Goal: Complete application form: Complete application form

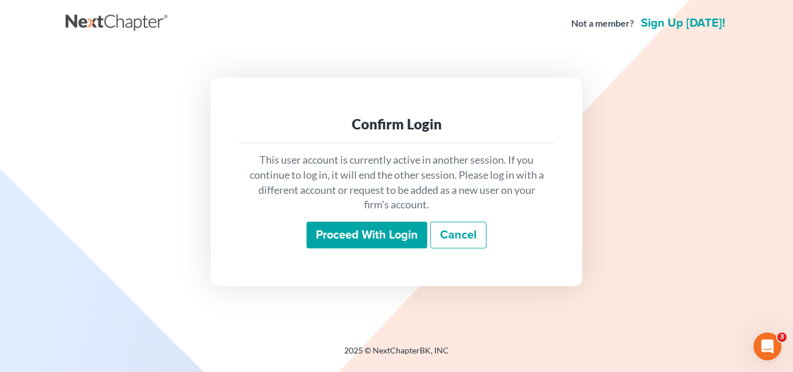
click at [356, 232] on input "Proceed with login" at bounding box center [367, 235] width 121 height 27
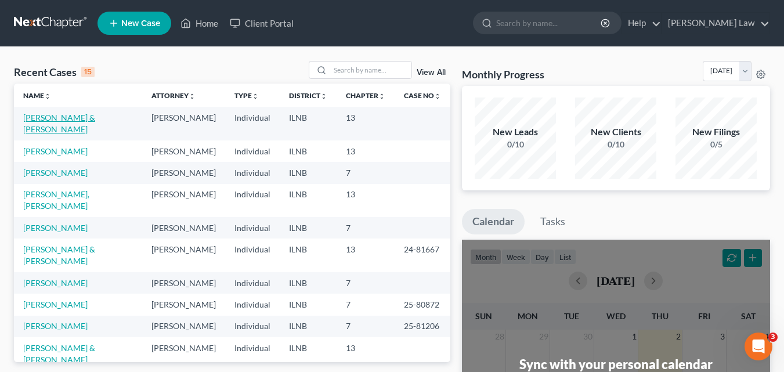
click at [81, 118] on link "[PERSON_NAME] & [PERSON_NAME]" at bounding box center [59, 123] width 72 height 21
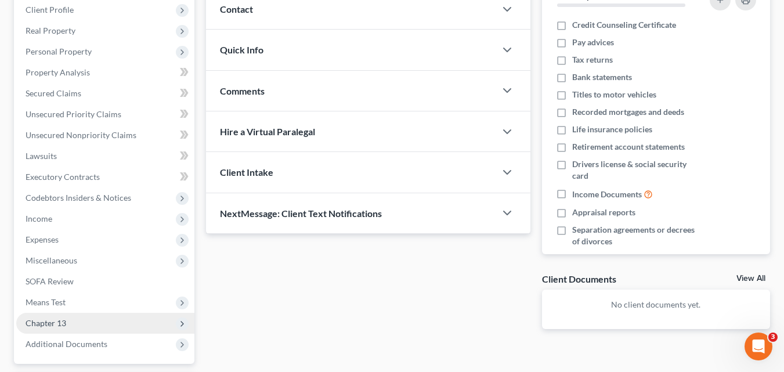
scroll to position [174, 0]
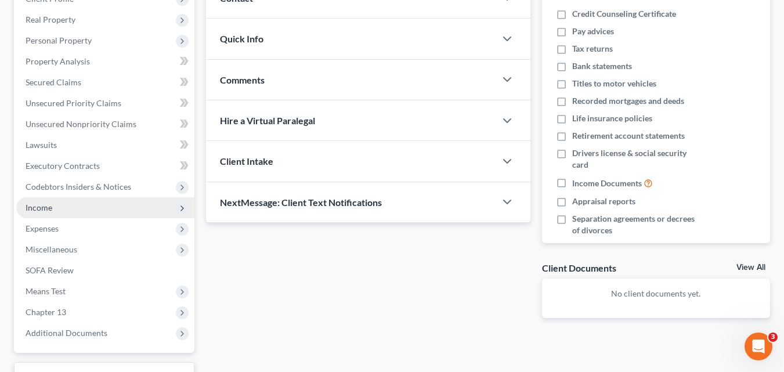
click at [48, 208] on span "Income" at bounding box center [39, 208] width 27 height 10
click at [49, 210] on span "Income" at bounding box center [39, 208] width 27 height 10
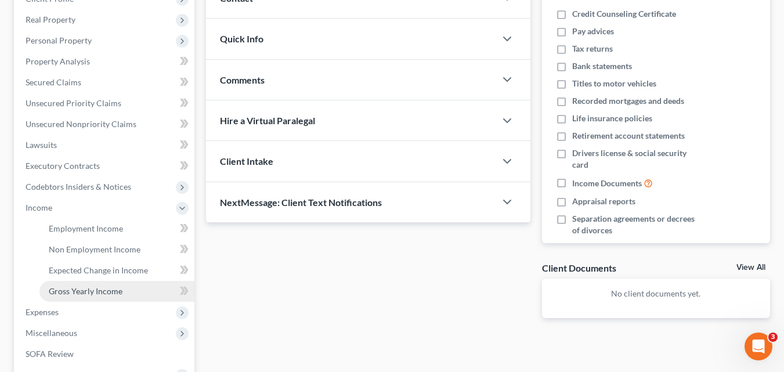
click at [78, 289] on span "Gross Yearly Income" at bounding box center [86, 291] width 74 height 10
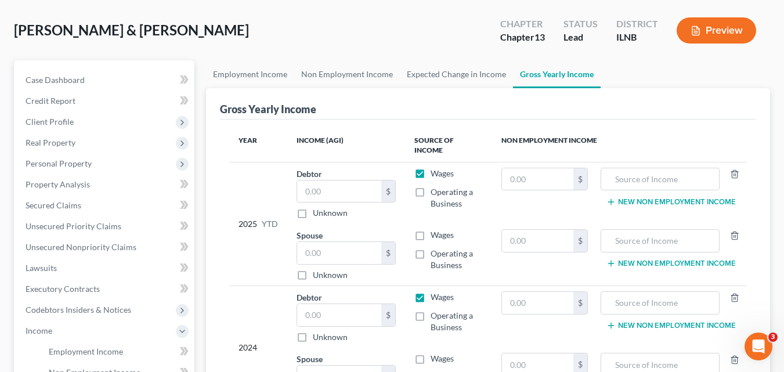
scroll to position [116, 0]
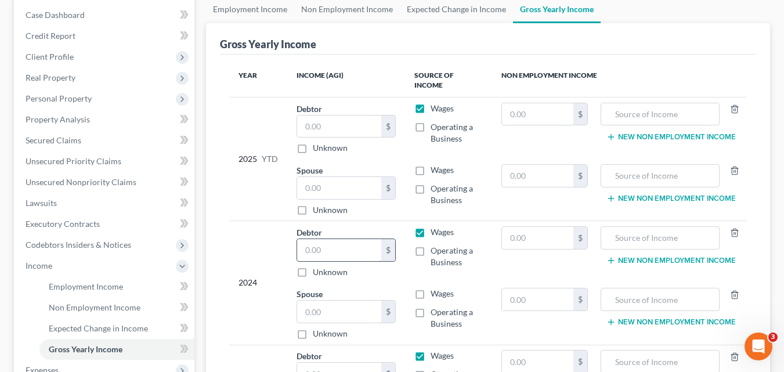
click at [308, 240] on input "text" at bounding box center [339, 250] width 84 height 22
type input "17,529"
click at [340, 303] on input "text" at bounding box center [339, 312] width 84 height 22
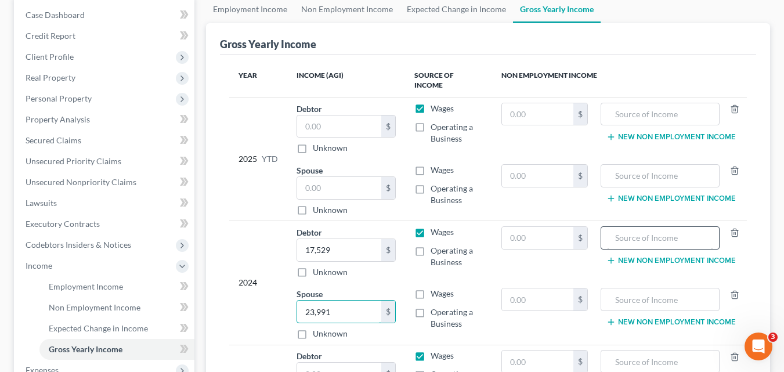
type input "23,991"
click at [632, 227] on input "text" at bounding box center [660, 238] width 106 height 22
type input "Social Security"
click at [532, 227] on input "text" at bounding box center [537, 238] width 71 height 22
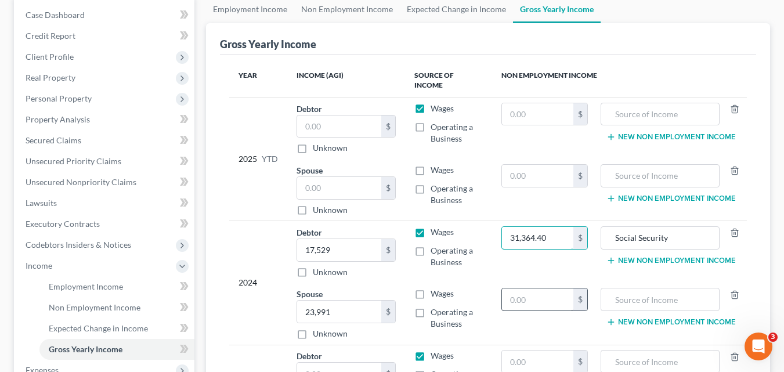
type input "31,364.40"
click at [540, 294] on input "text" at bounding box center [537, 300] width 71 height 22
type input "30,716.40"
click at [618, 291] on input "text" at bounding box center [660, 300] width 106 height 22
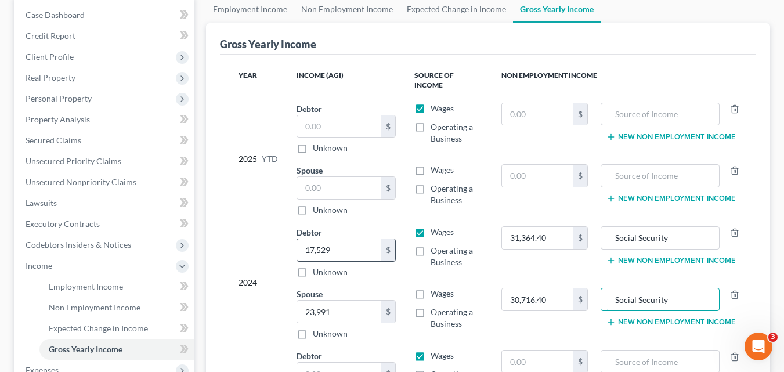
type input "Social Security"
click at [354, 243] on input "17,529" at bounding box center [339, 250] width 84 height 22
type input "17,529.13"
click at [676, 256] on button "New Non Employment Income" at bounding box center [671, 260] width 129 height 9
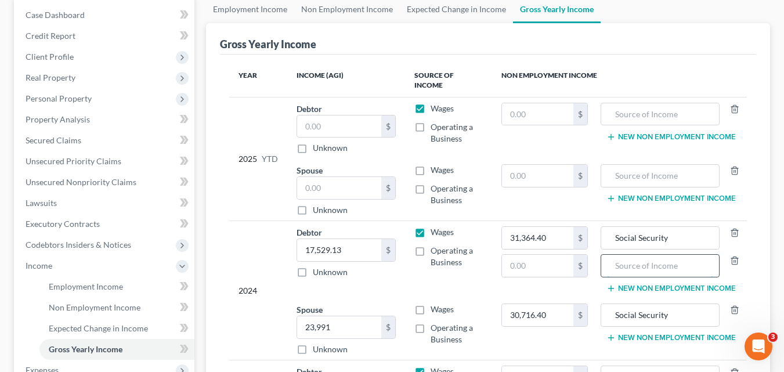
click at [657, 261] on input "text" at bounding box center [660, 266] width 106 height 22
type input "Pension"
click at [550, 260] on input "text" at bounding box center [537, 266] width 71 height 22
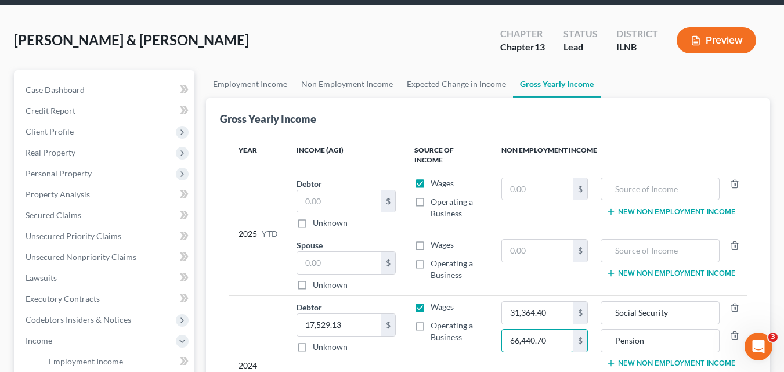
scroll to position [58, 0]
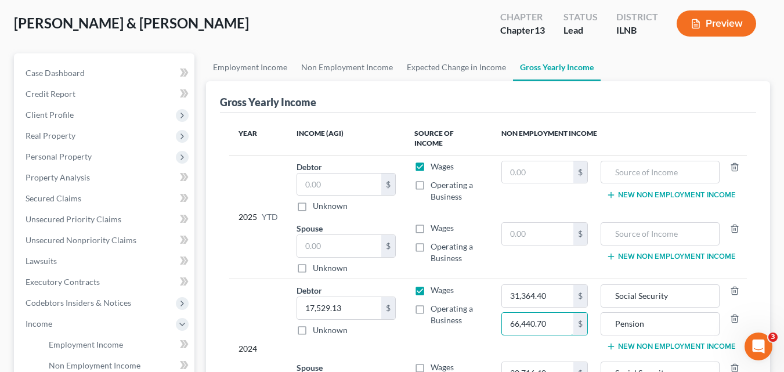
drag, startPoint x: 564, startPoint y: 318, endPoint x: 405, endPoint y: 305, distance: 160.2
click at [405, 305] on tr "2024 Debtor 17,529.13 $ Unknown Balance Undetermined 17,529.13 $ Unknown Wages …" at bounding box center [488, 317] width 518 height 77
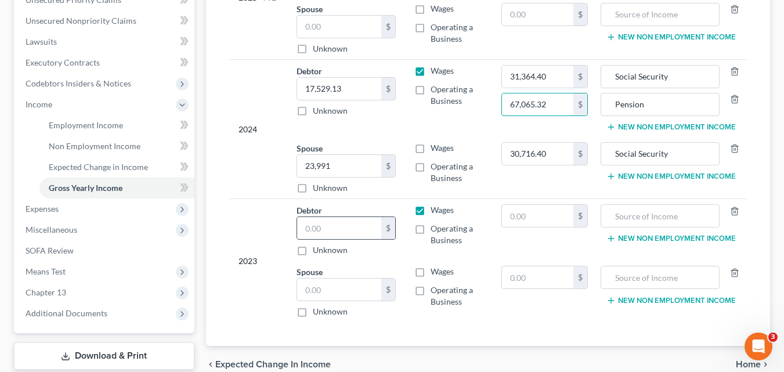
scroll to position [290, 0]
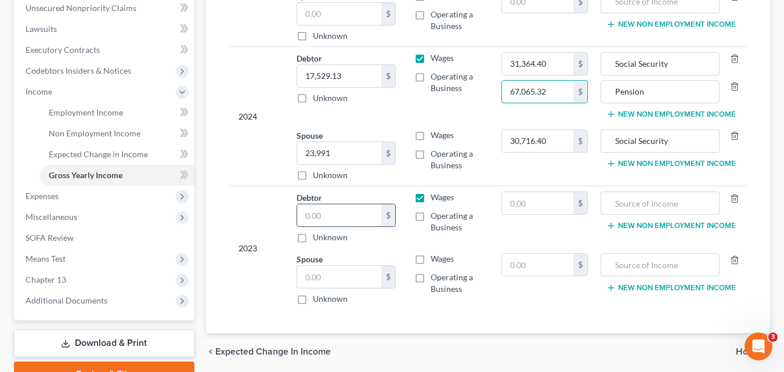
type input "67,065.32"
click at [319, 209] on input "text" at bounding box center [339, 215] width 84 height 22
click at [628, 194] on input "text" at bounding box center [660, 203] width 106 height 22
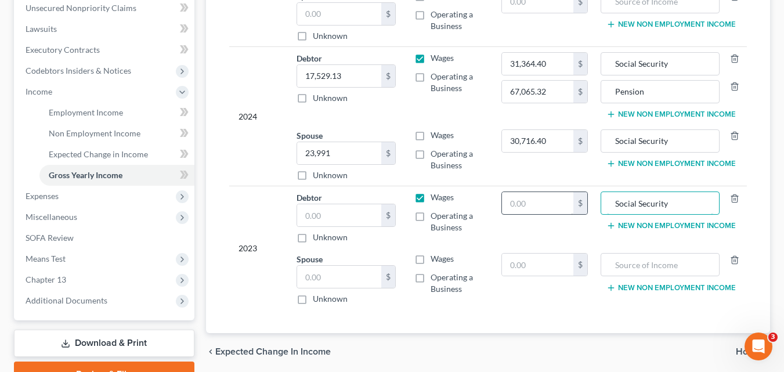
type input "Social Security"
click at [530, 199] on input "text" at bounding box center [537, 203] width 71 height 22
click at [665, 258] on input "text" at bounding box center [660, 265] width 106 height 22
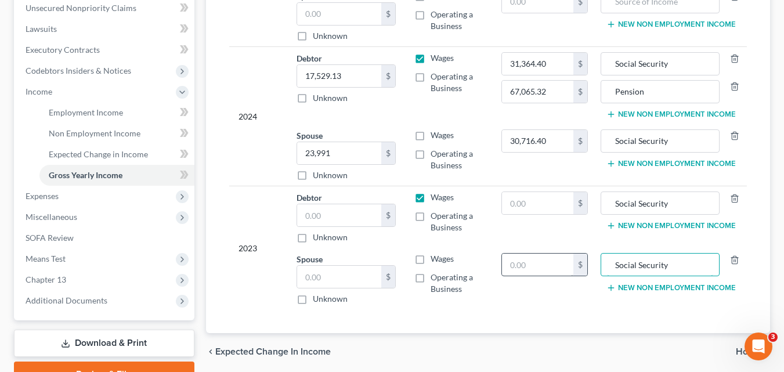
type input "Social Security"
click at [518, 254] on input "text" at bounding box center [537, 265] width 71 height 22
type input "29,758.80"
click at [525, 193] on input "text" at bounding box center [537, 203] width 71 height 22
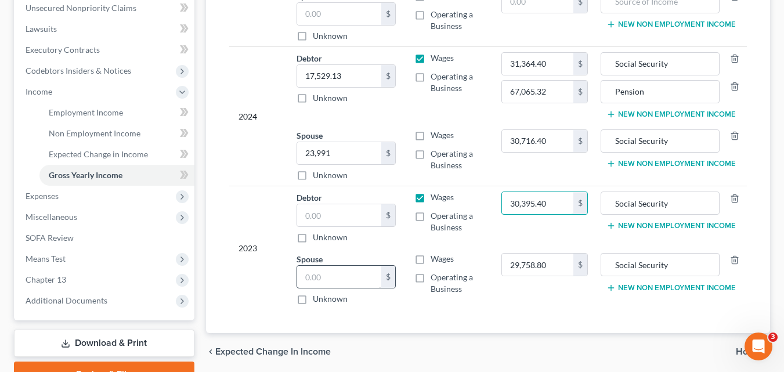
type input "30,395.40"
click at [313, 267] on input "text" at bounding box center [339, 277] width 84 height 22
type input "16,965.00"
click at [353, 205] on input "text" at bounding box center [339, 215] width 84 height 22
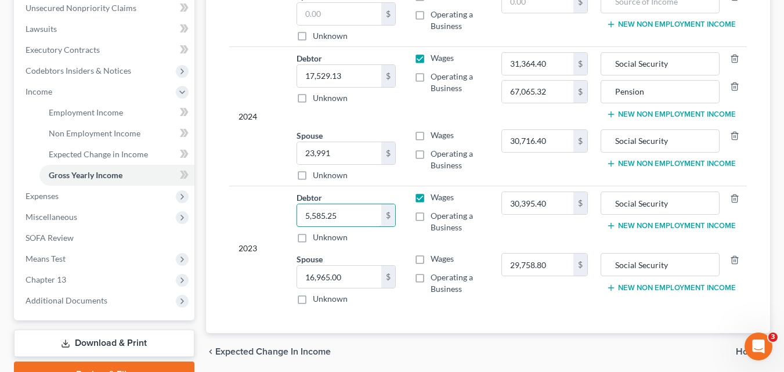
type input "5,585.25"
click at [708, 221] on button "New Non Employment Income" at bounding box center [671, 225] width 129 height 9
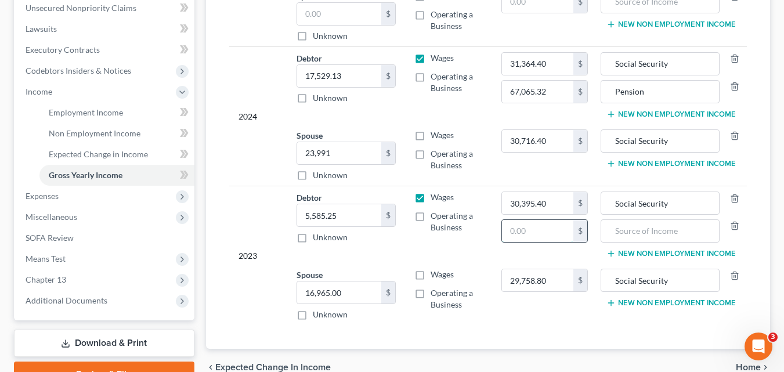
click at [540, 221] on input "text" at bounding box center [537, 231] width 71 height 22
type input "11,658.99"
click at [655, 220] on input "text" at bounding box center [660, 231] width 106 height 22
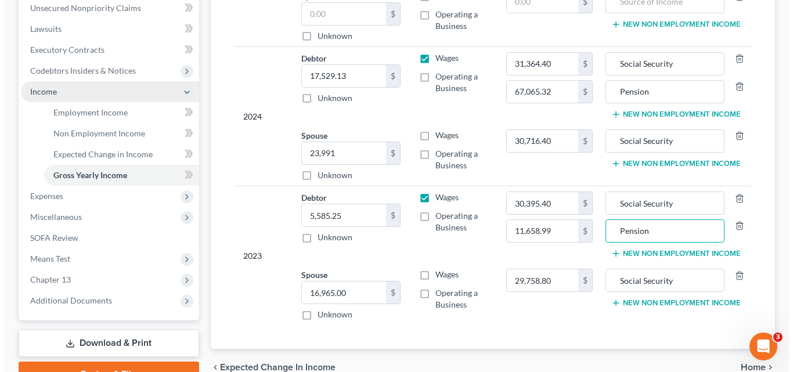
scroll to position [174, 0]
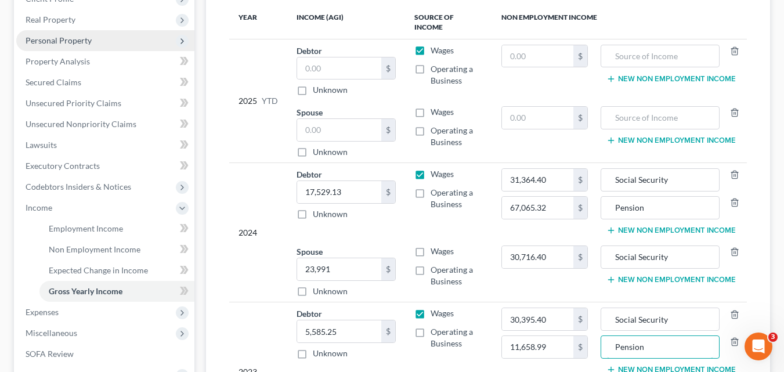
type input "Pension"
click at [67, 41] on span "Personal Property" at bounding box center [59, 40] width 66 height 10
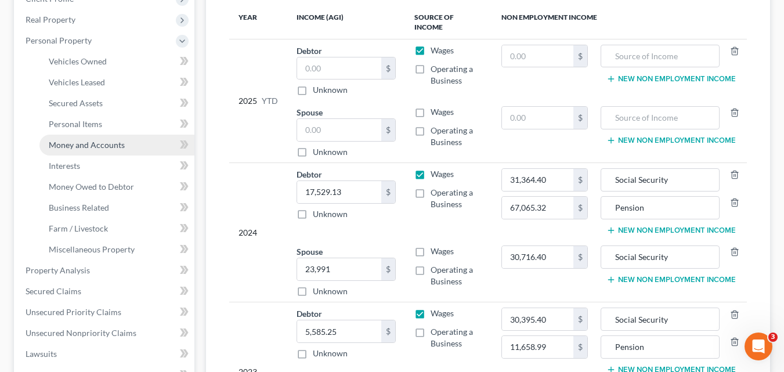
click at [92, 146] on span "Money and Accounts" at bounding box center [87, 145] width 76 height 10
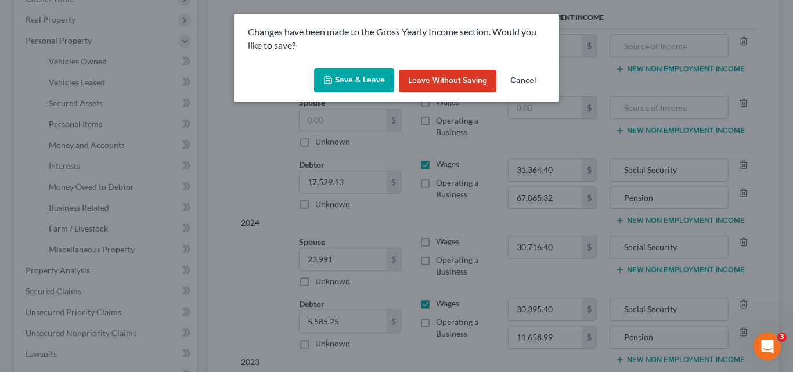
click at [361, 77] on button "Save & Leave" at bounding box center [354, 81] width 80 height 24
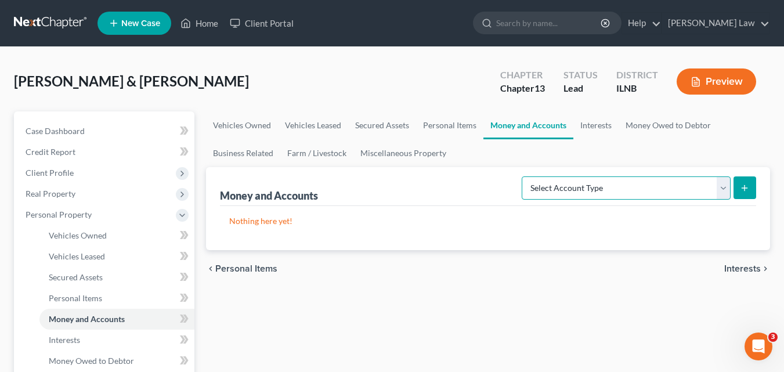
click at [719, 188] on select "Select Account Type Brokerage Cash on Hand Certificates of Deposit Checking Acc…" at bounding box center [626, 188] width 209 height 23
select select "checking"
click at [524, 177] on select "Select Account Type Brokerage Cash on Hand Certificates of Deposit Checking Acc…" at bounding box center [626, 188] width 209 height 23
click at [747, 189] on icon "submit" at bounding box center [744, 187] width 9 height 9
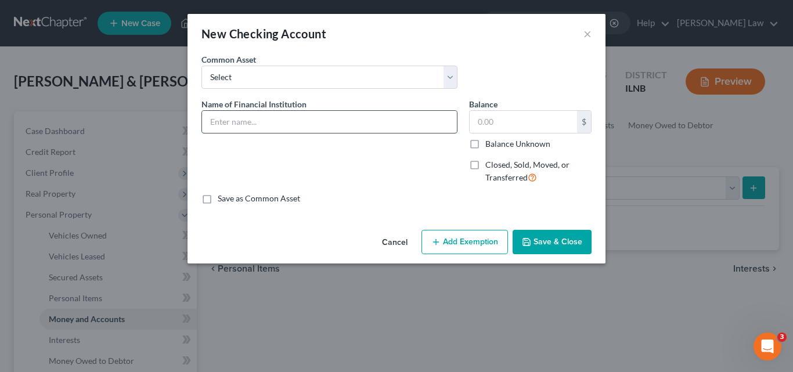
click at [238, 127] on input "text" at bounding box center [329, 122] width 255 height 22
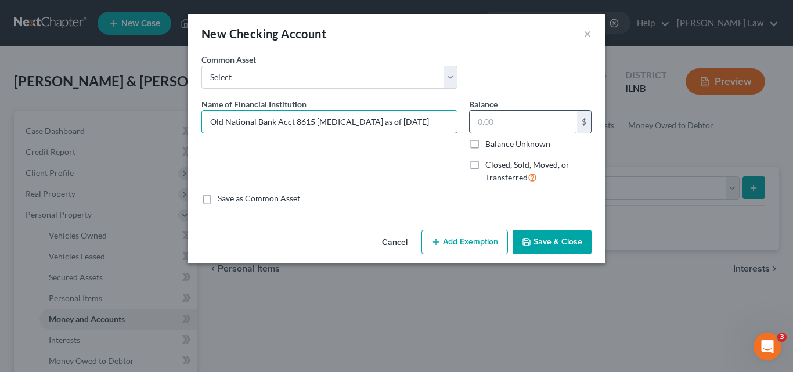
type input "Old National Bank Acct 8615 [MEDICAL_DATA] as of [DATE]"
click at [506, 123] on input "text" at bounding box center [523, 122] width 107 height 22
type input "2,218.16"
click at [477, 244] on button "Add Exemption" at bounding box center [465, 242] width 87 height 24
select select "2"
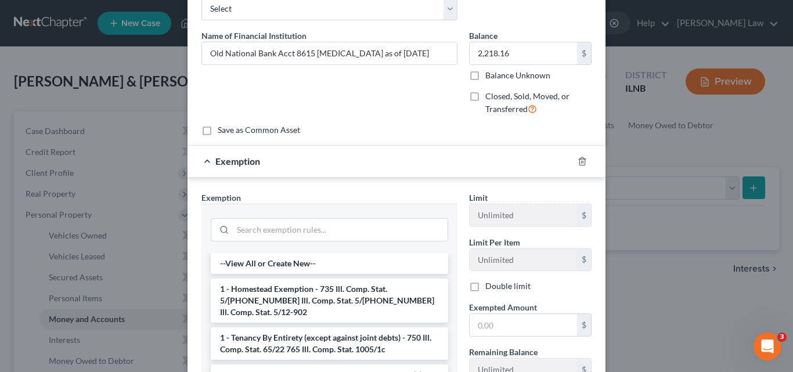
scroll to position [174, 0]
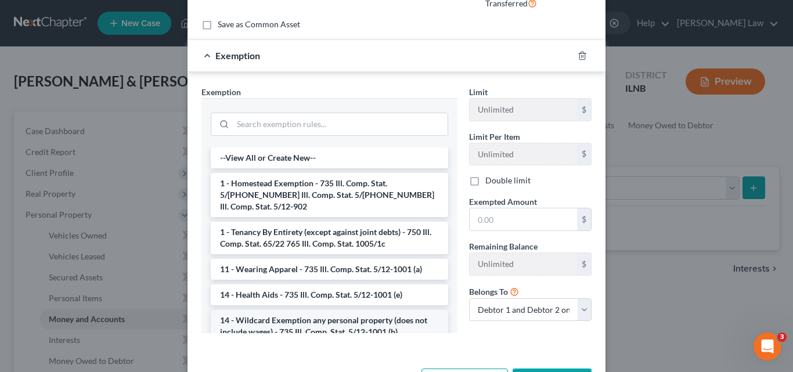
click at [318, 318] on li "14 - Wildcard Exemption any personal property (does not include wages) - 735 Il…" at bounding box center [329, 326] width 237 height 33
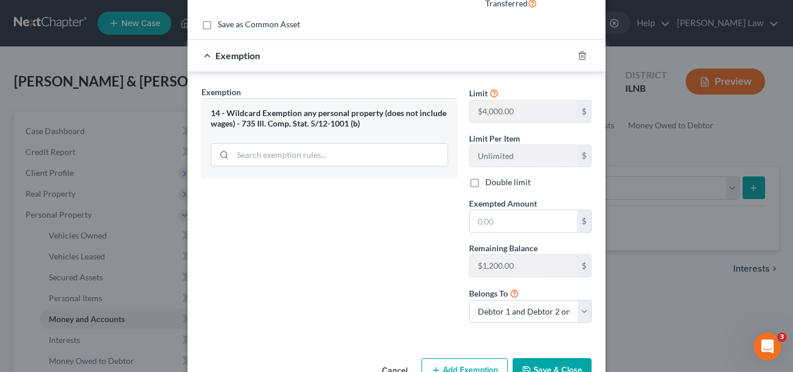
click at [548, 366] on button "Save & Close" at bounding box center [552, 370] width 79 height 24
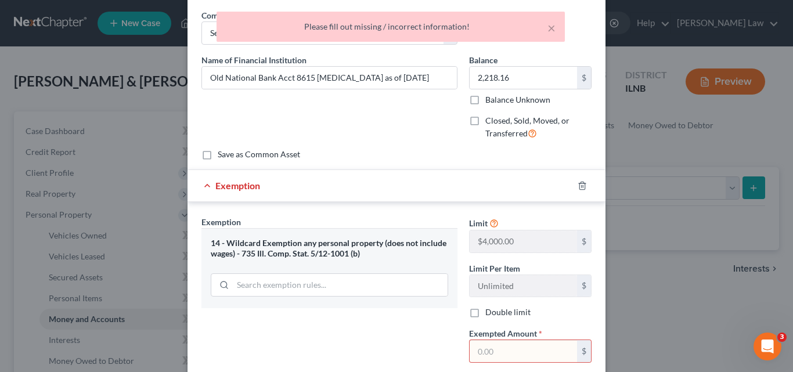
scroll to position [0, 0]
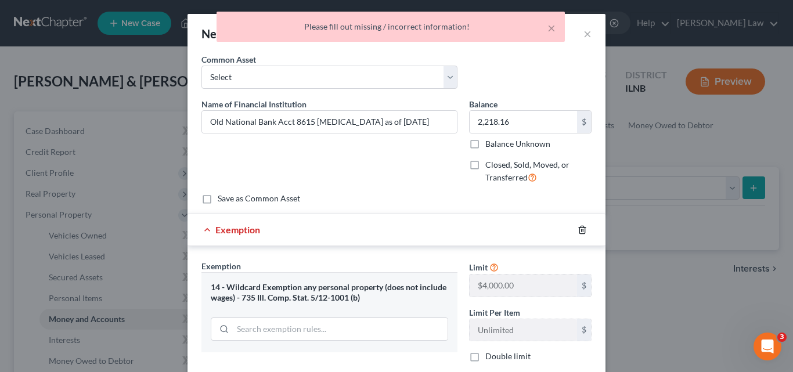
click at [580, 229] on icon "button" at bounding box center [582, 229] width 9 height 9
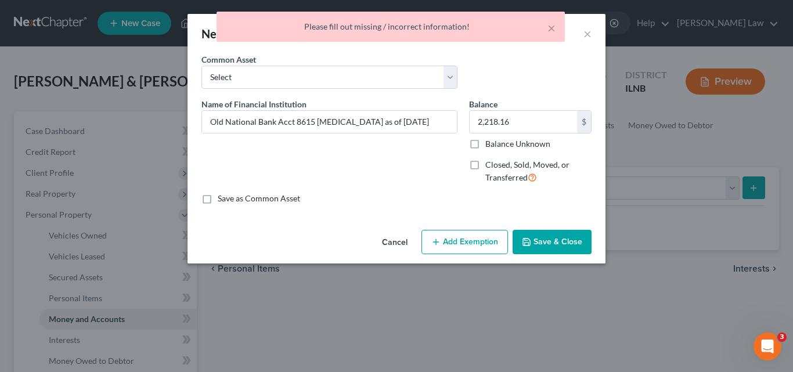
click at [551, 243] on button "Save & Close" at bounding box center [552, 242] width 79 height 24
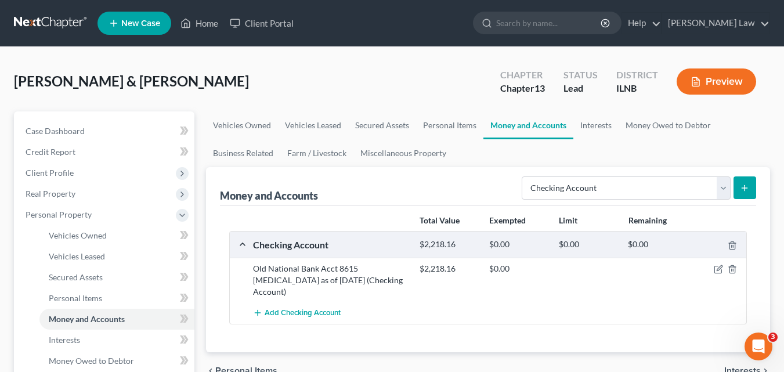
click at [746, 187] on icon "submit" at bounding box center [744, 187] width 9 height 9
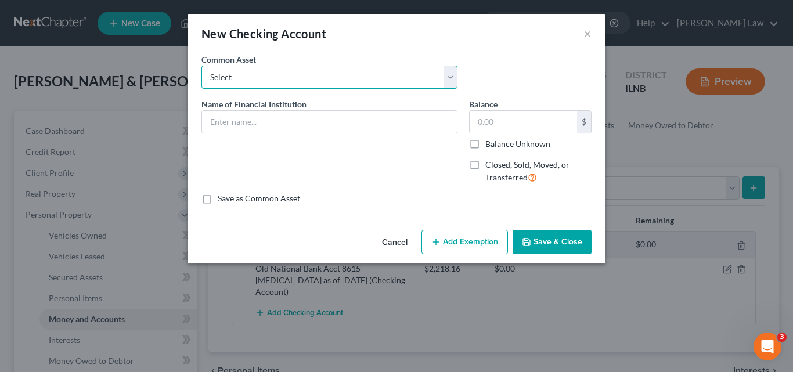
click at [231, 74] on select "Select First National Bank of Omaha" at bounding box center [329, 77] width 256 height 23
click at [254, 78] on select "Select First National Bank of Omaha" at bounding box center [329, 77] width 256 height 23
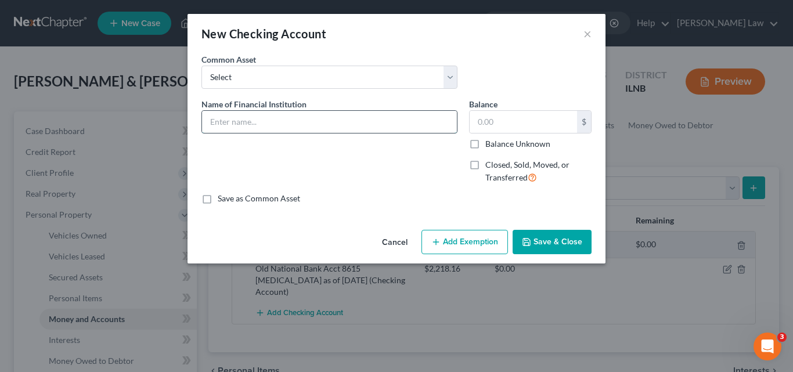
click at [235, 124] on input "text" at bounding box center [329, 122] width 255 height 22
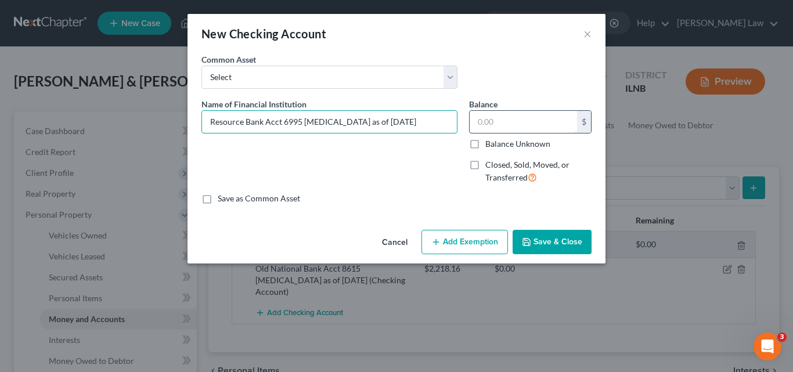
type input "Resource Bank Acct 6995 [MEDICAL_DATA] as of [DATE]"
click at [516, 123] on input "text" at bounding box center [523, 122] width 107 height 22
type input "121.61"
click at [452, 247] on button "Add Exemption" at bounding box center [465, 242] width 87 height 24
select select "2"
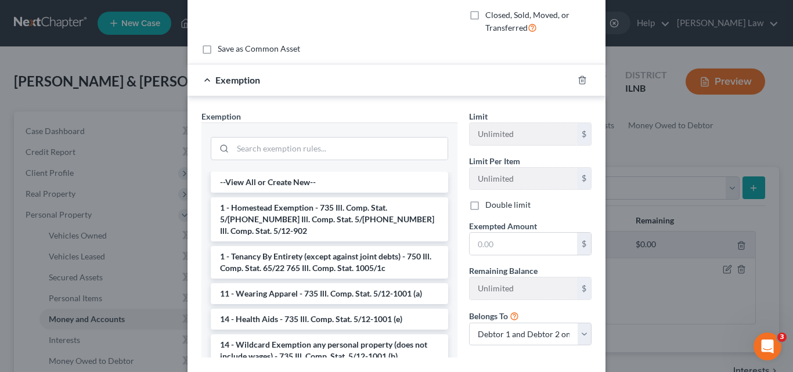
scroll to position [218, 0]
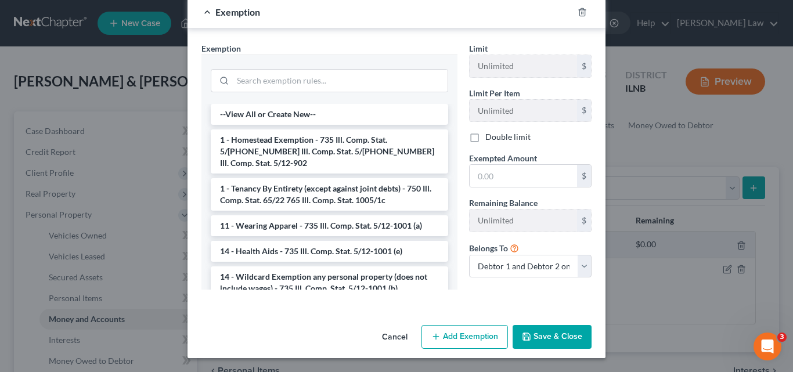
click at [560, 333] on button "Save & Close" at bounding box center [552, 337] width 79 height 24
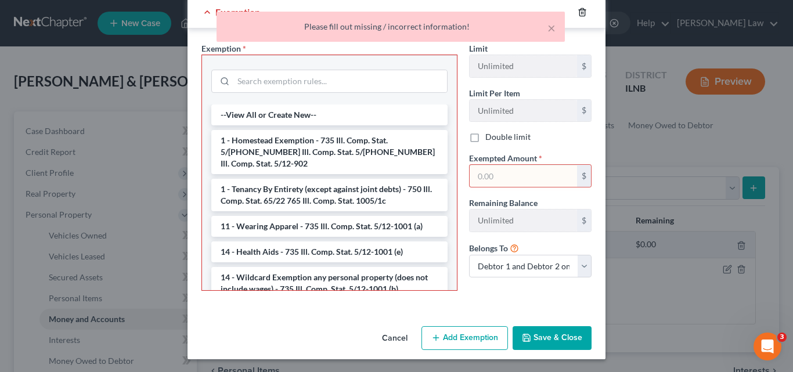
click at [579, 10] on icon "button" at bounding box center [581, 12] width 5 height 8
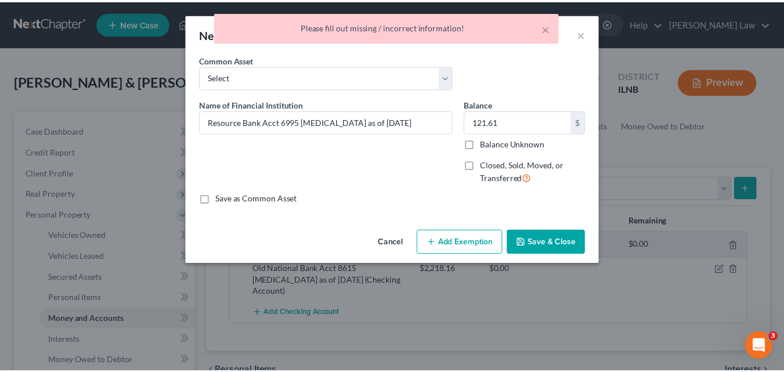
scroll to position [0, 0]
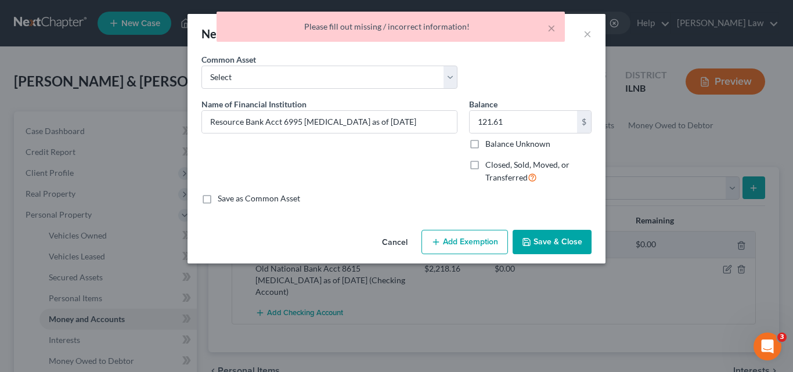
click at [578, 240] on button "Save & Close" at bounding box center [552, 242] width 79 height 24
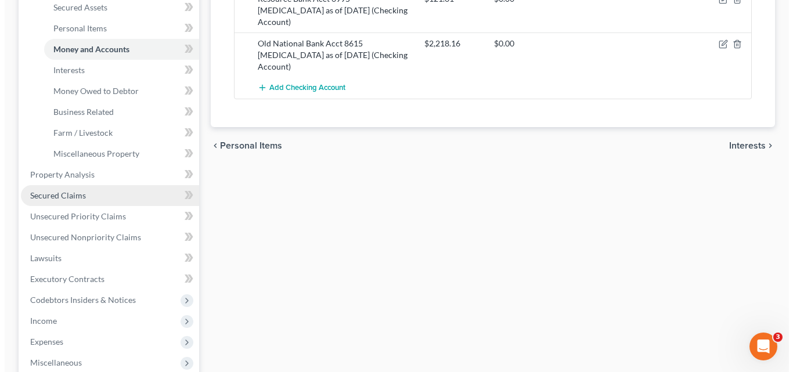
scroll to position [290, 0]
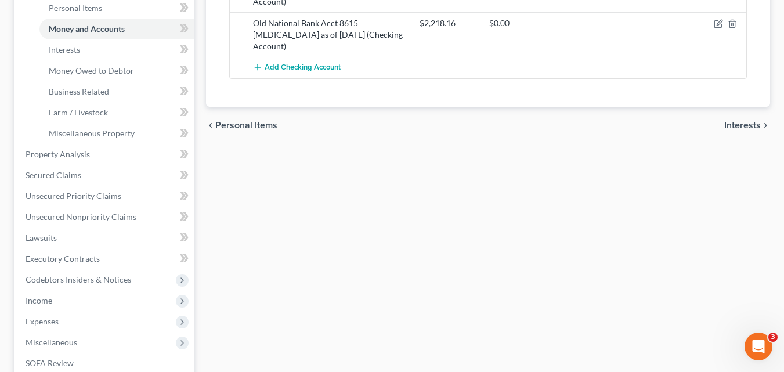
drag, startPoint x: 66, startPoint y: 301, endPoint x: 83, endPoint y: 307, distance: 17.6
click at [66, 301] on span "Income" at bounding box center [105, 300] width 178 height 21
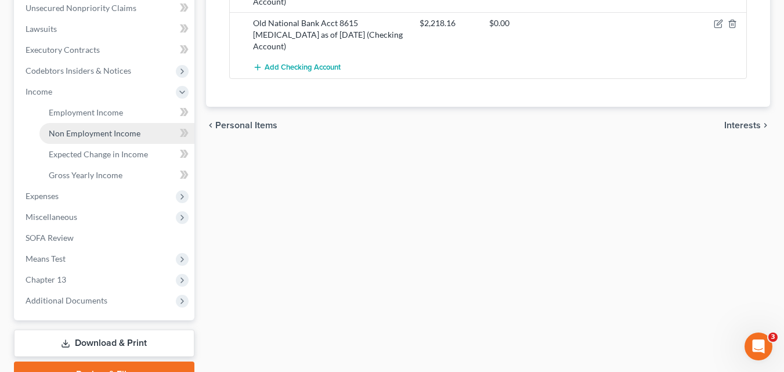
click at [84, 137] on span "Non Employment Income" at bounding box center [95, 133] width 92 height 10
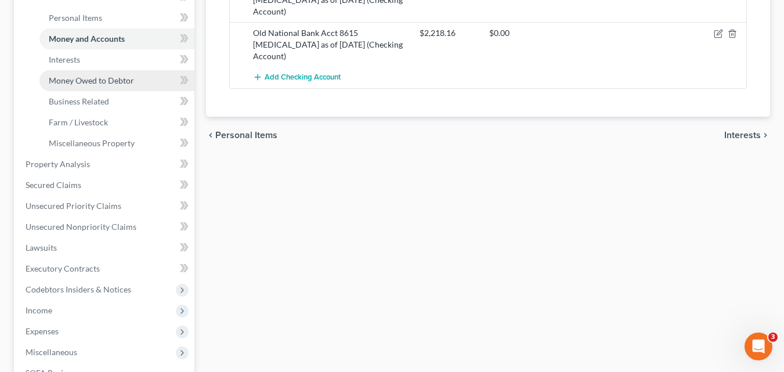
scroll to position [301, 0]
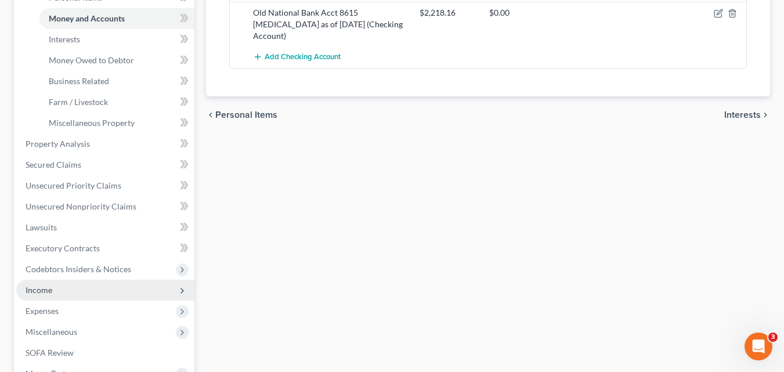
click at [51, 289] on span "Income" at bounding box center [39, 290] width 27 height 10
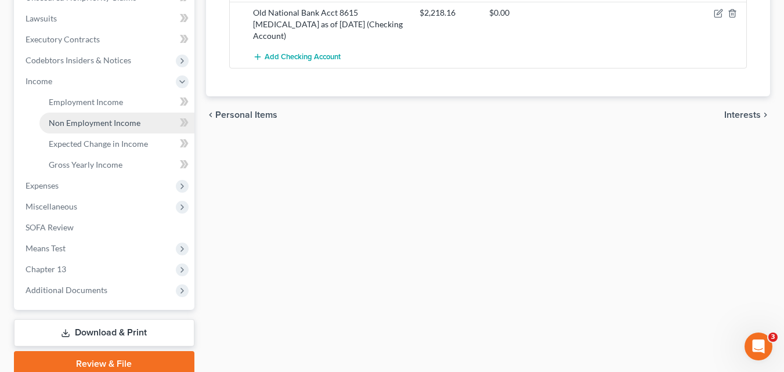
click at [95, 125] on span "Non Employment Income" at bounding box center [95, 123] width 92 height 10
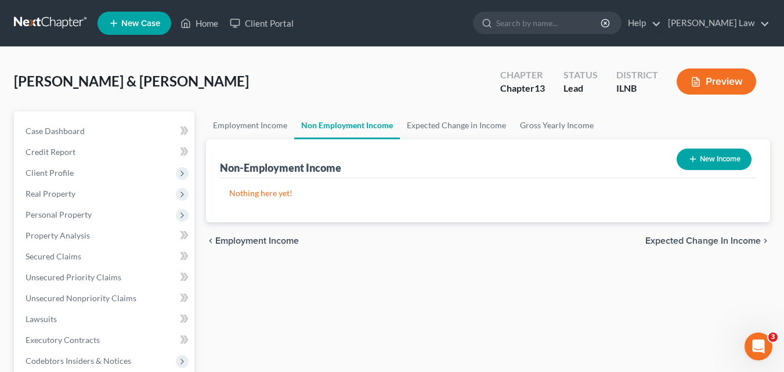
click at [716, 160] on button "New Income" at bounding box center [714, 159] width 75 height 21
select select "0"
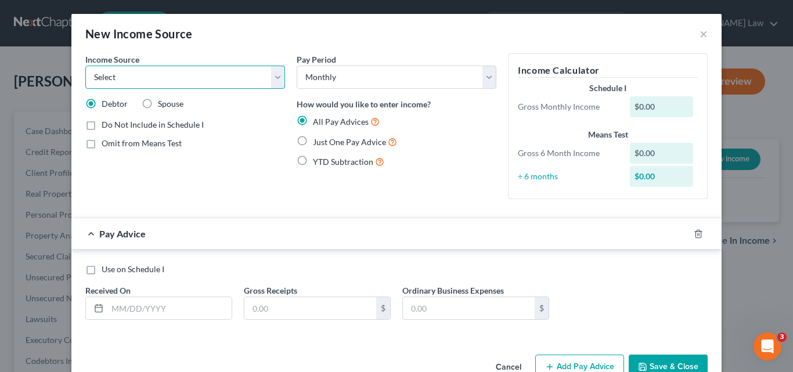
click at [147, 75] on select "Select Unemployment Disability (from employer) Pension Retirement Social Securi…" at bounding box center [185, 77] width 200 height 23
select select "2"
click at [85, 66] on select "Select Unemployment Disability (from employer) Pension Retirement Social Securi…" at bounding box center [185, 77] width 200 height 23
click at [313, 139] on label "Just One Pay Advice" at bounding box center [355, 141] width 84 height 13
click at [318, 139] on input "Just One Pay Advice" at bounding box center [322, 139] width 8 height 8
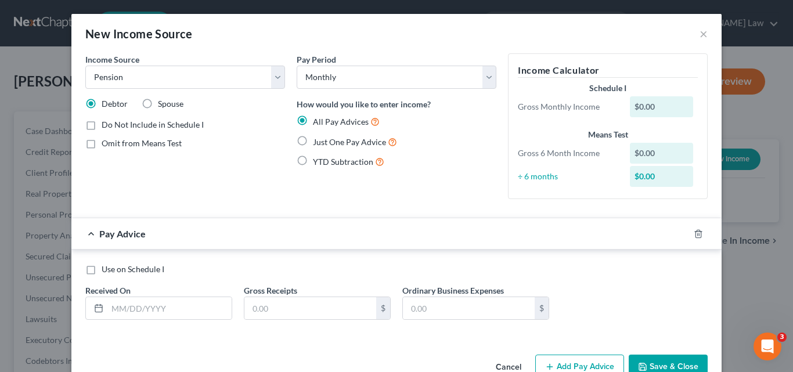
radio input "true"
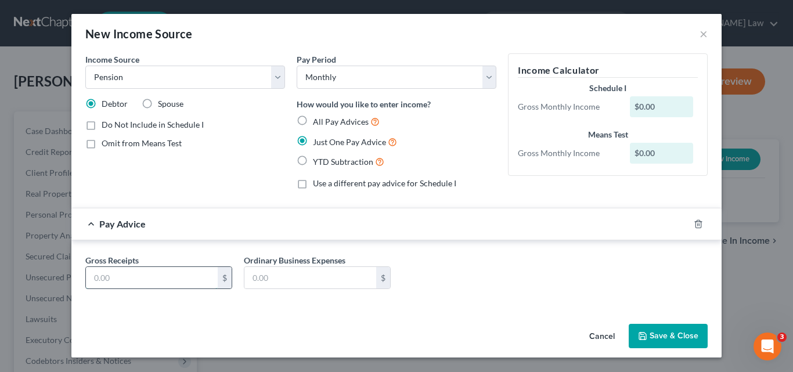
click at [161, 281] on input "text" at bounding box center [152, 278] width 132 height 22
click at [186, 281] on input "text" at bounding box center [152, 278] width 132 height 22
type input "2,273.89"
click at [690, 339] on button "Save & Close" at bounding box center [668, 336] width 79 height 24
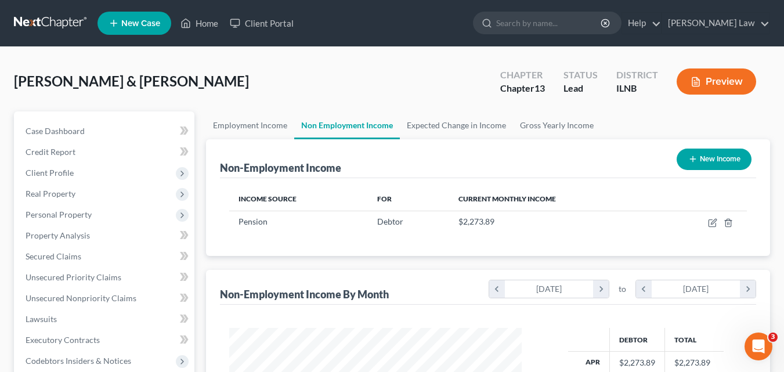
scroll to position [208, 316]
click at [79, 321] on link "Lawsuits" at bounding box center [105, 319] width 178 height 21
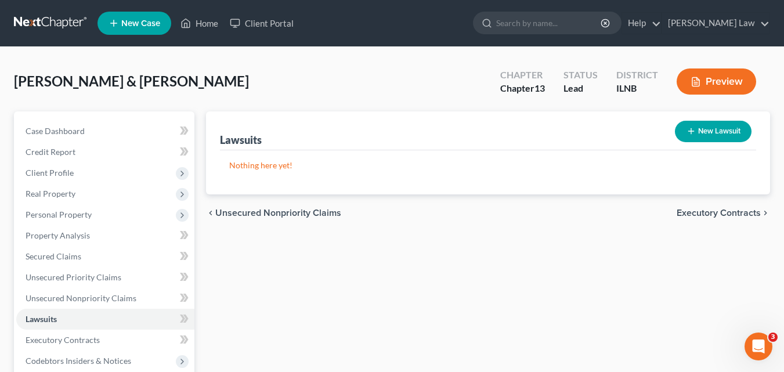
click at [714, 134] on button "New Lawsuit" at bounding box center [713, 131] width 77 height 21
select select "0"
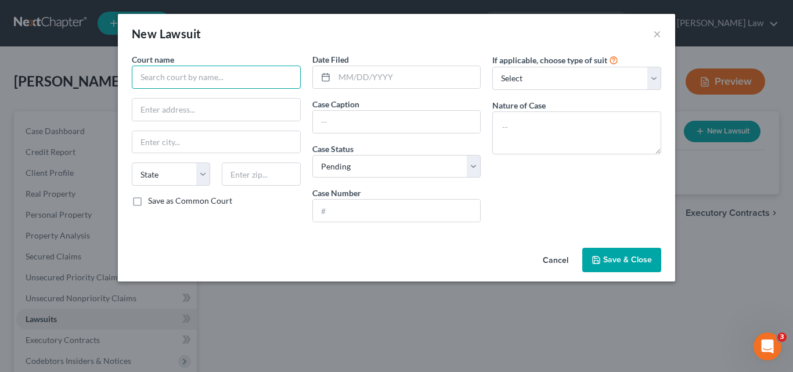
click at [187, 78] on input "text" at bounding box center [216, 77] width 169 height 23
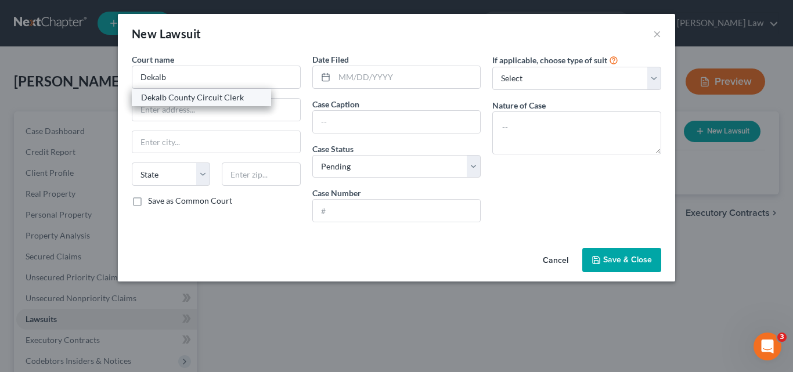
click at [197, 95] on div "Dekalb County Circuit Clerk" at bounding box center [201, 98] width 121 height 12
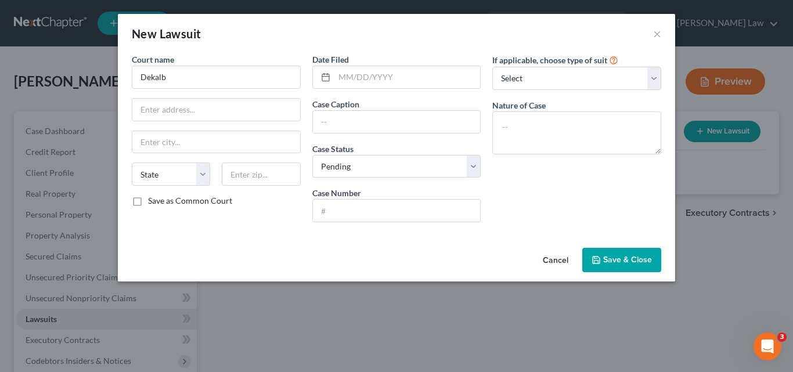
type input "Dekalb County Circuit Clerk"
type input "133 W. State Street"
type input "Sycamore"
select select "14"
type input "60178"
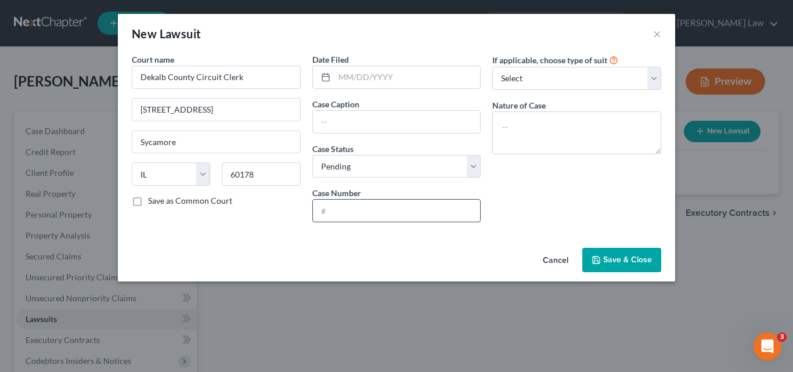
click at [336, 215] on input "text" at bounding box center [397, 211] width 168 height 22
type input "25LM112"
click at [351, 121] on input "text" at bounding box center [397, 122] width 168 height 22
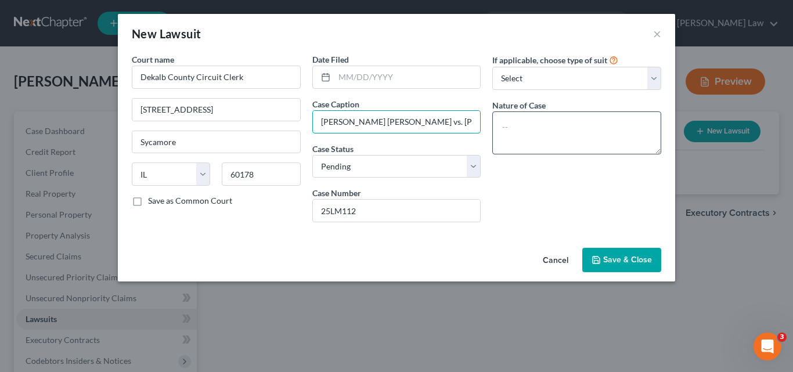
type input "JP Morgan Chase vs. David Yamaoka"
click at [521, 125] on textarea at bounding box center [576, 132] width 169 height 43
type textarea "Small Claims"
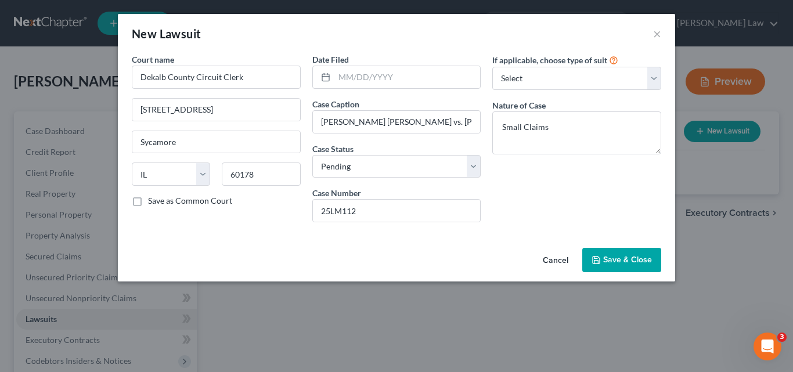
click at [635, 257] on span "Save & Close" at bounding box center [627, 260] width 49 height 10
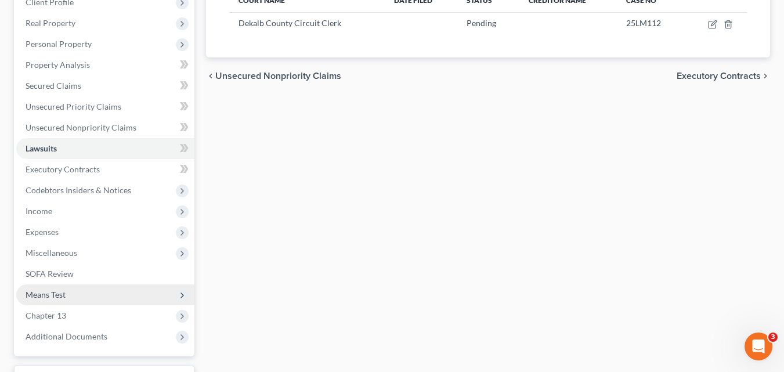
scroll to position [174, 0]
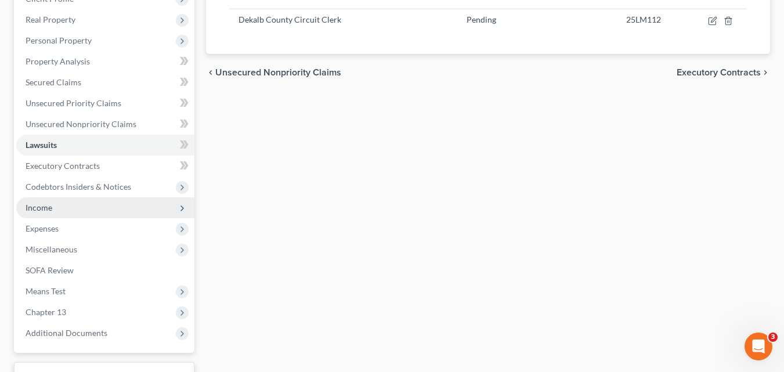
click at [37, 211] on span "Income" at bounding box center [39, 208] width 27 height 10
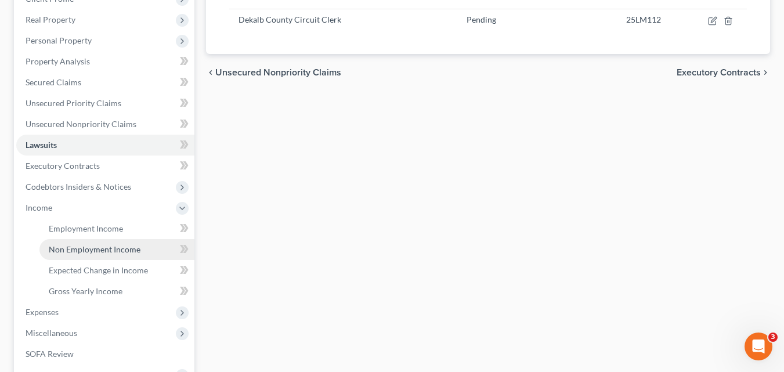
click at [102, 251] on span "Non Employment Income" at bounding box center [95, 249] width 92 height 10
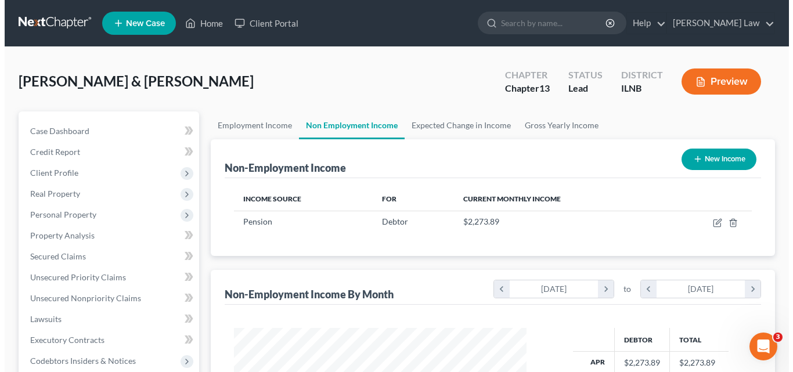
scroll to position [208, 316]
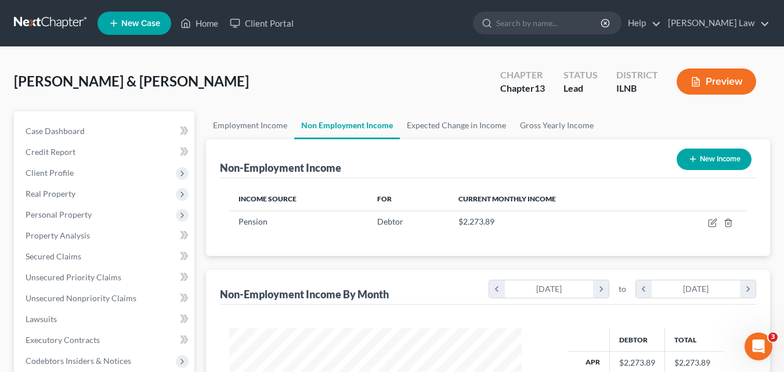
click at [730, 162] on button "New Income" at bounding box center [714, 159] width 75 height 21
select select "0"
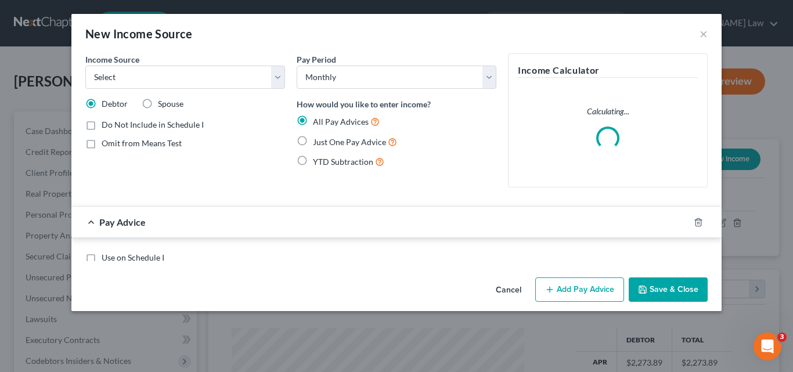
scroll to position [208, 320]
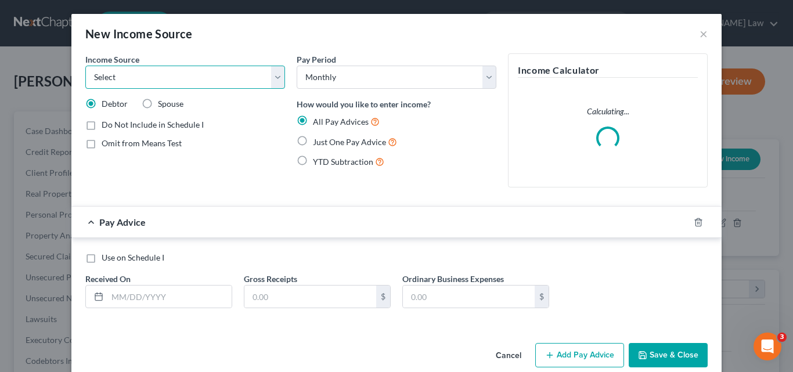
click at [160, 81] on select "Select Unemployment Disability (from employer) Pension Retirement Social Securi…" at bounding box center [185, 77] width 200 height 23
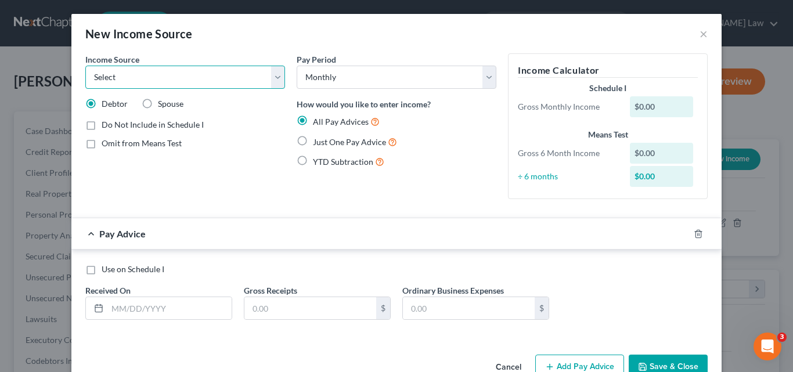
select select "4"
click at [85, 66] on select "Select Unemployment Disability (from employer) Pension Retirement Social Securi…" at bounding box center [185, 77] width 200 height 23
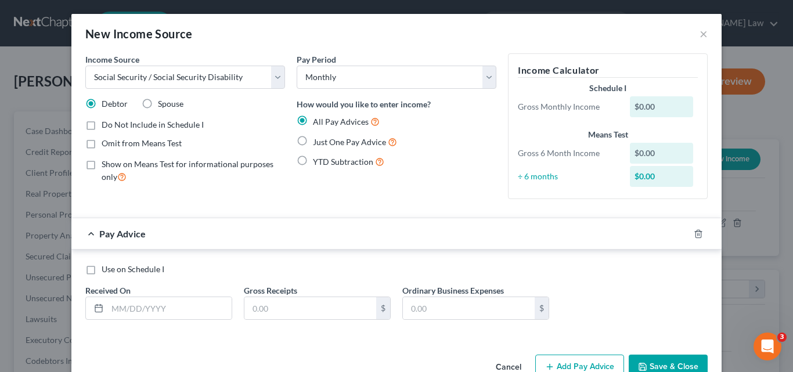
click at [158, 103] on label "Spouse" at bounding box center [171, 104] width 26 height 12
click at [163, 103] on input "Spouse" at bounding box center [167, 102] width 8 height 8
radio input "true"
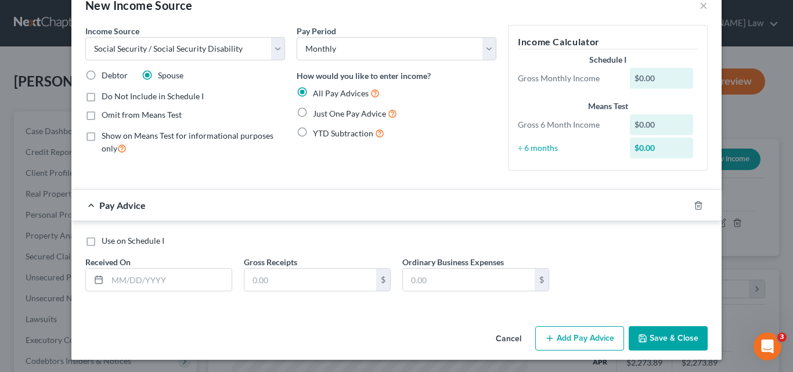
scroll to position [30, 0]
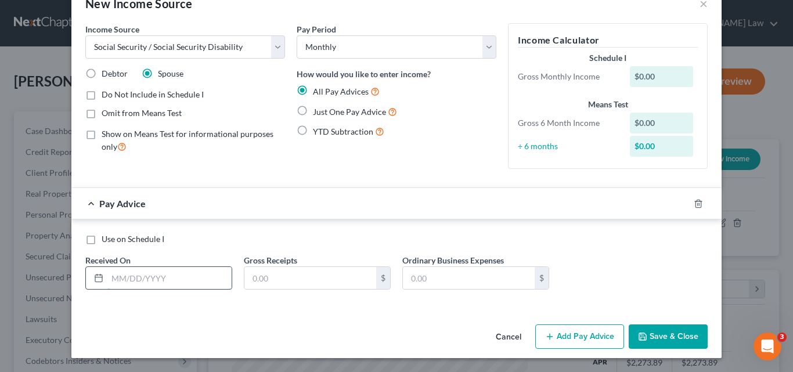
click at [129, 280] on input "text" at bounding box center [169, 278] width 124 height 22
type input "6/25/25"
click at [283, 282] on input "text" at bounding box center [310, 278] width 132 height 22
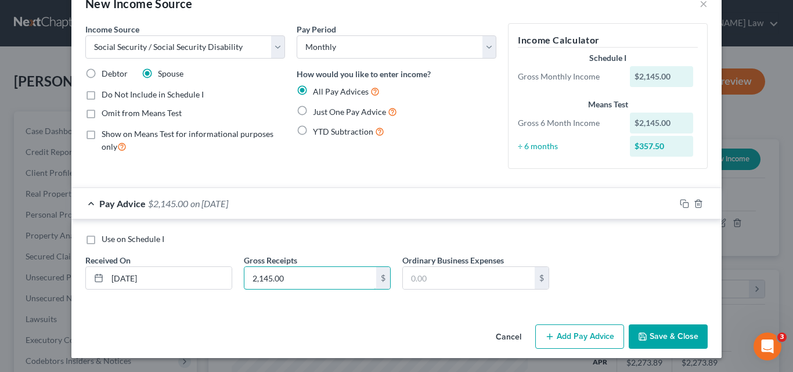
type input "2,145.00"
click at [593, 337] on button "Add Pay Advice" at bounding box center [579, 337] width 89 height 24
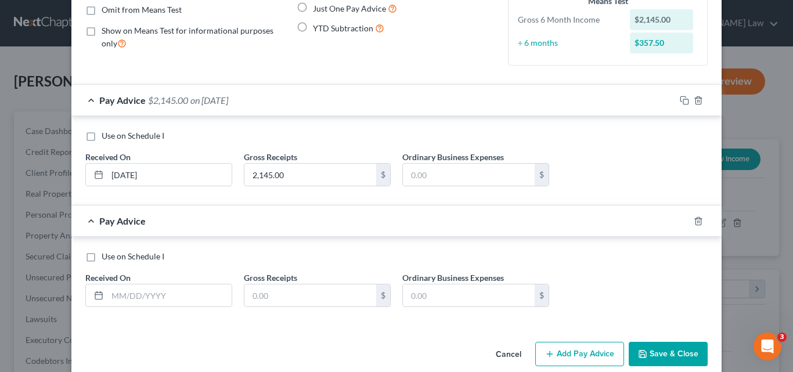
scroll to position [146, 0]
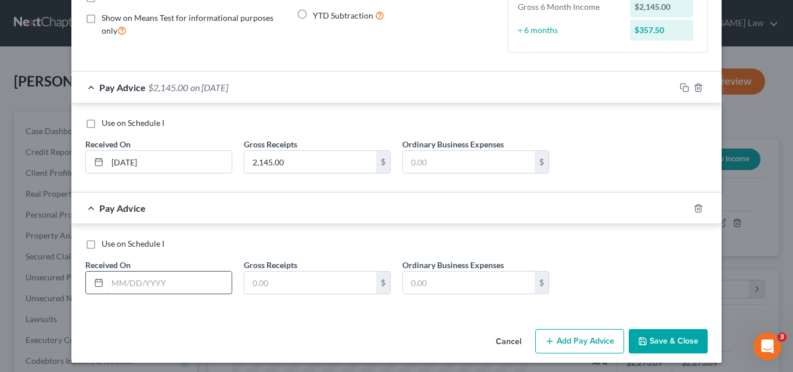
click at [129, 288] on input "text" at bounding box center [169, 283] width 124 height 22
type input "5/28/25"
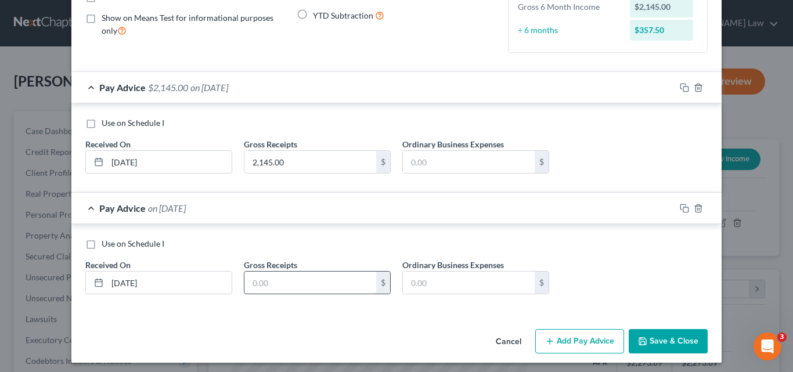
click at [292, 290] on input "text" at bounding box center [310, 283] width 132 height 22
type input "2,145.40"
click at [272, 163] on input "2,145.00" at bounding box center [310, 162] width 132 height 22
click at [275, 163] on input "2,145.00" at bounding box center [310, 162] width 132 height 22
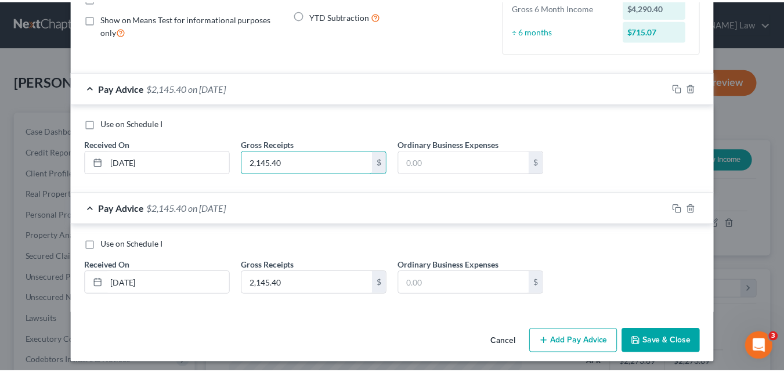
scroll to position [151, 0]
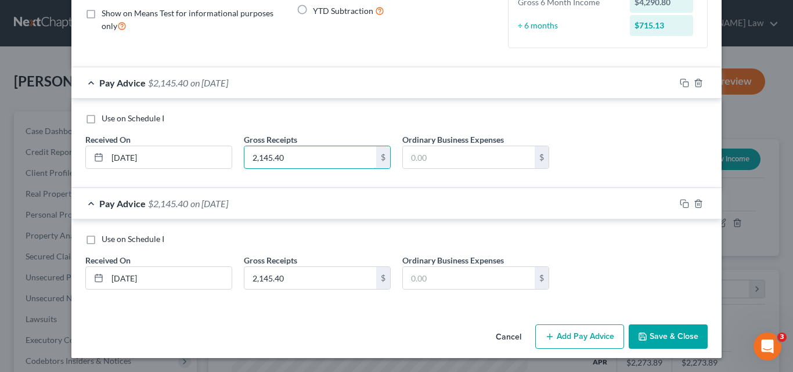
type input "2,145.40"
click at [675, 332] on button "Save & Close" at bounding box center [668, 337] width 79 height 24
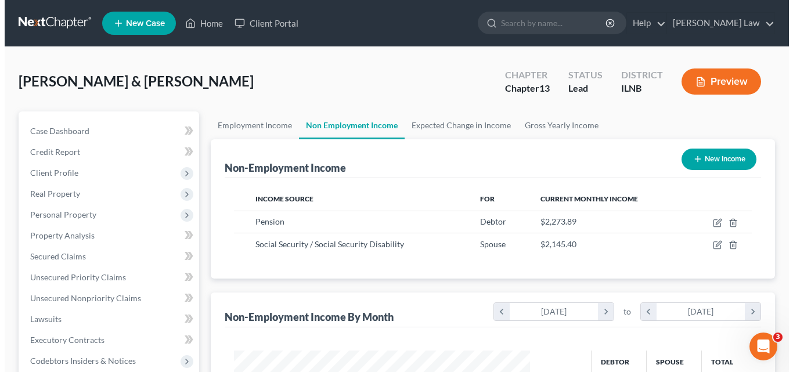
scroll to position [580409, 580301]
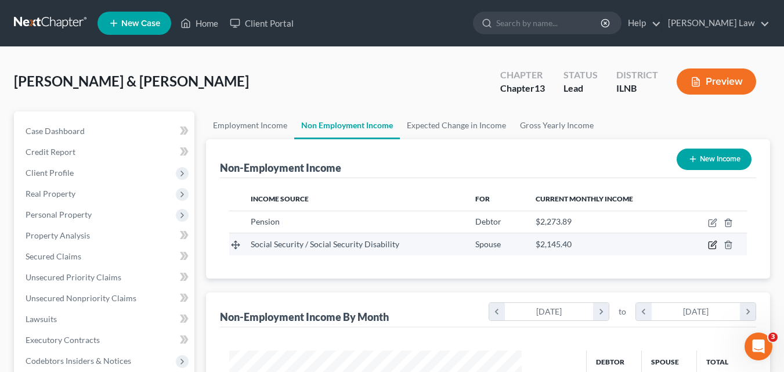
click at [711, 243] on icon "button" at bounding box center [712, 244] width 9 height 9
select select "4"
select select "0"
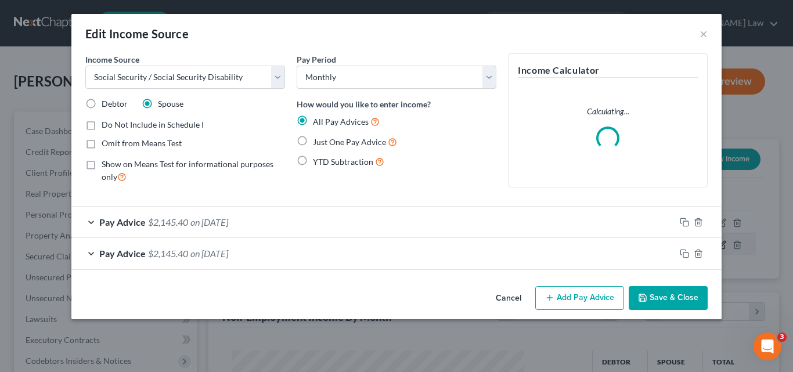
scroll to position [208, 320]
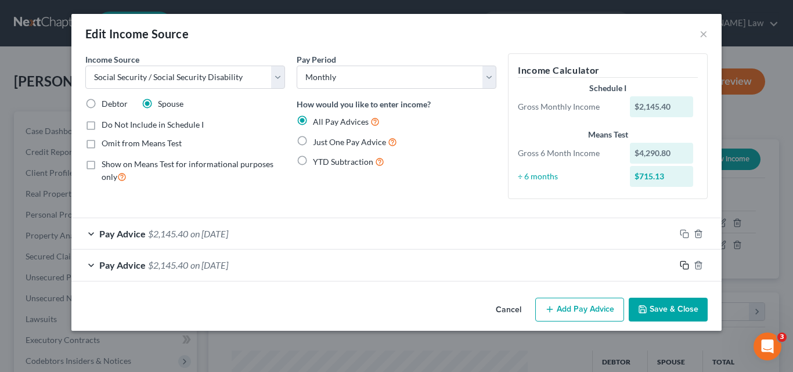
click at [683, 262] on icon "button" at bounding box center [684, 265] width 9 height 9
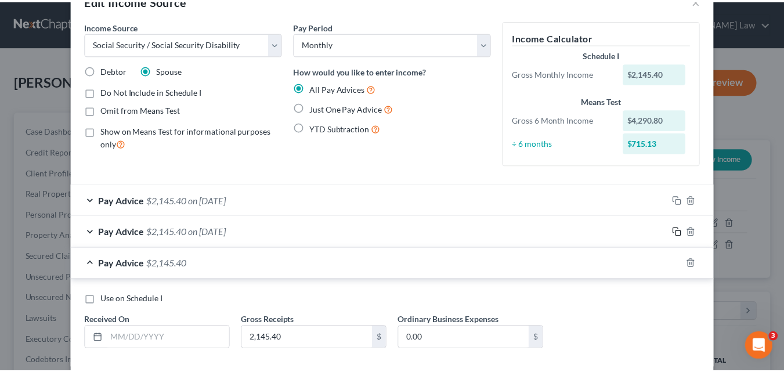
scroll to position [58, 0]
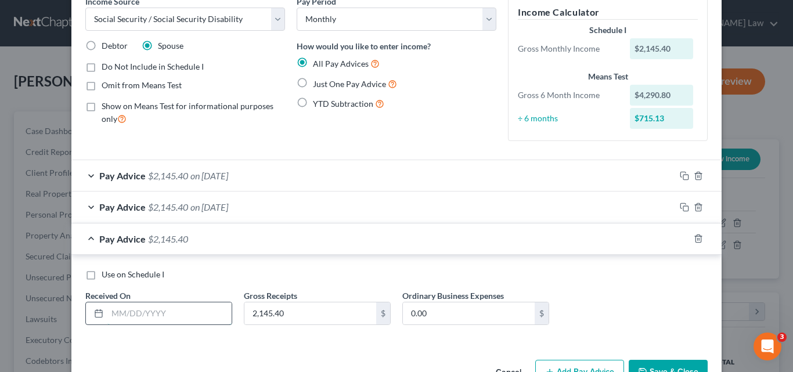
click at [134, 316] on input "text" at bounding box center [169, 314] width 124 height 22
type input "4/23/25"
click at [642, 362] on button "Save & Close" at bounding box center [668, 372] width 79 height 24
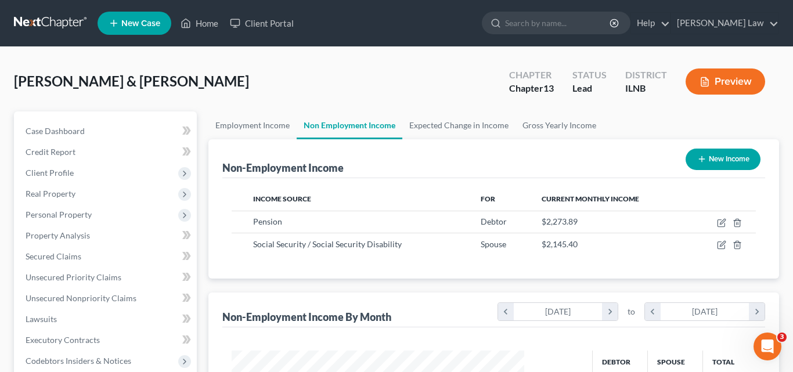
scroll to position [580409, 580301]
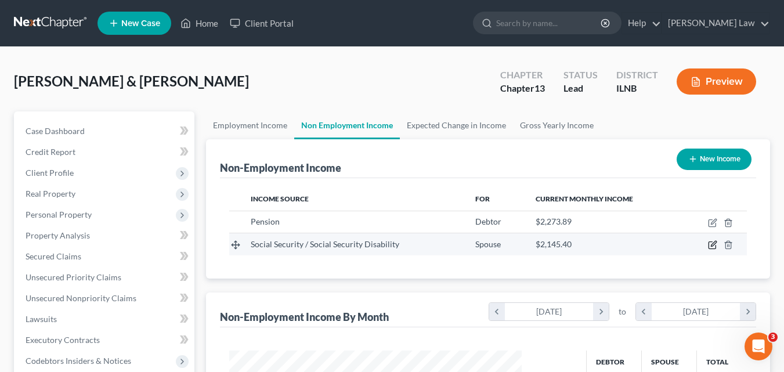
click at [712, 246] on icon "button" at bounding box center [712, 244] width 9 height 9
select select "4"
select select "0"
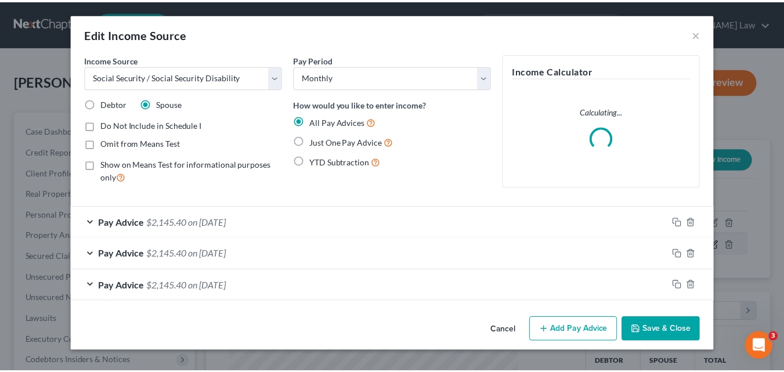
scroll to position [208, 320]
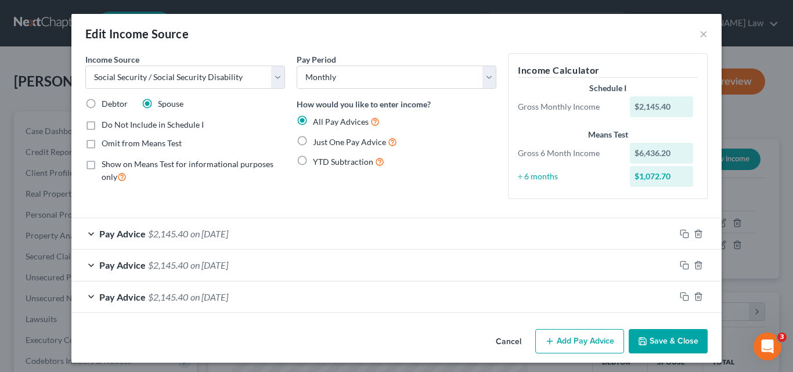
click at [676, 343] on button "Save & Close" at bounding box center [668, 341] width 79 height 24
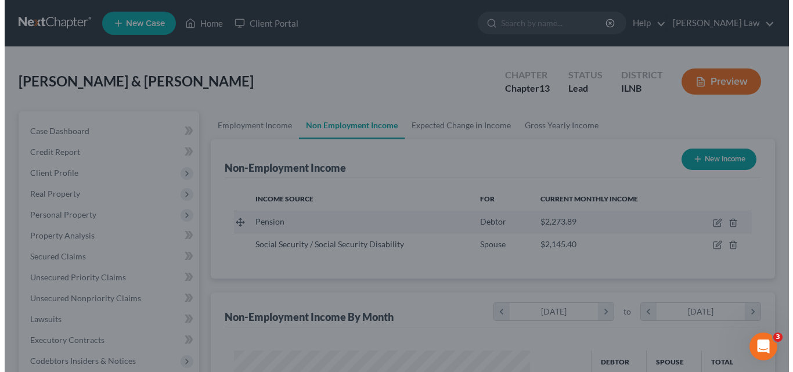
scroll to position [580409, 580301]
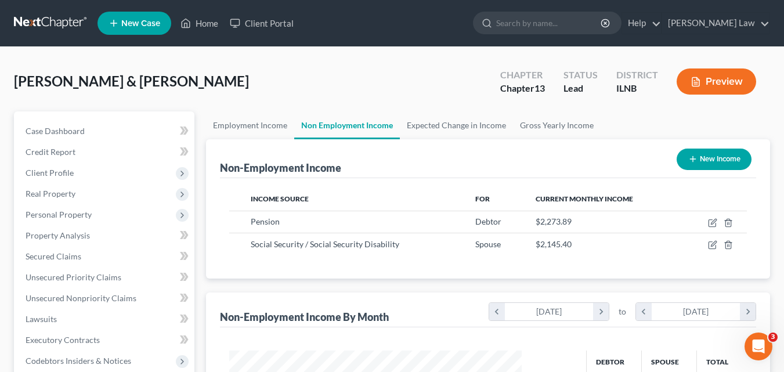
click at [726, 160] on button "New Income" at bounding box center [714, 159] width 75 height 21
select select "0"
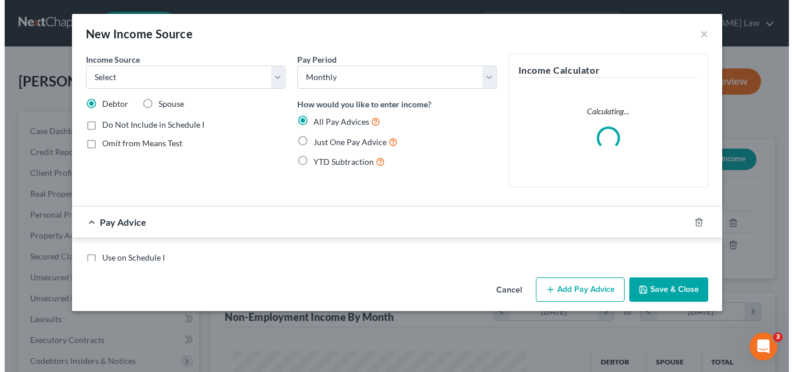
scroll to position [208, 320]
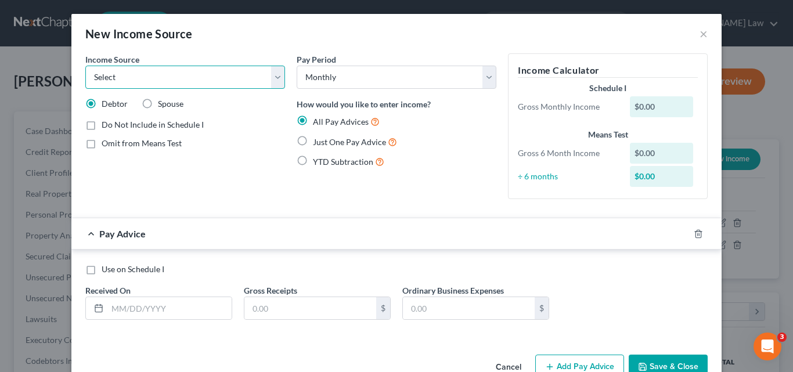
drag, startPoint x: 271, startPoint y: 79, endPoint x: 264, endPoint y: 82, distance: 8.1
click at [271, 79] on select "Select Unemployment Disability (from employer) Pension Retirement Social Securi…" at bounding box center [185, 77] width 200 height 23
select select "4"
click at [85, 66] on select "Select Unemployment Disability (from employer) Pension Retirement Social Securi…" at bounding box center [185, 77] width 200 height 23
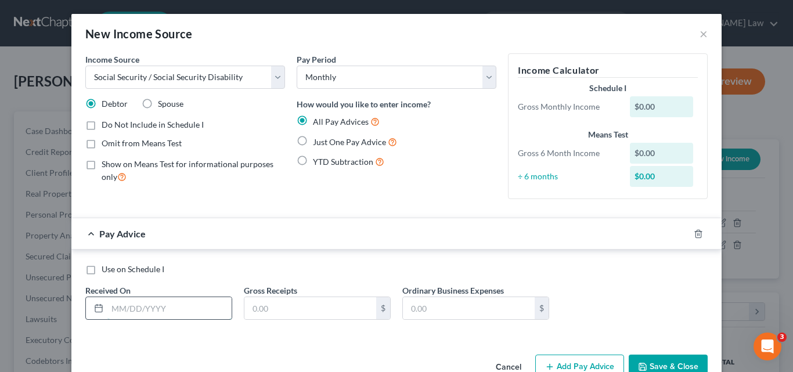
click at [111, 312] on input "text" at bounding box center [169, 308] width 124 height 22
type input "6/18/25"
click at [267, 309] on input "text" at bounding box center [310, 308] width 132 height 22
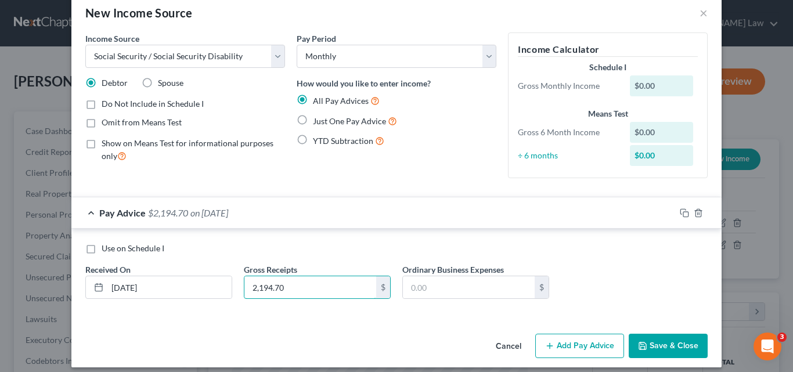
scroll to position [30, 0]
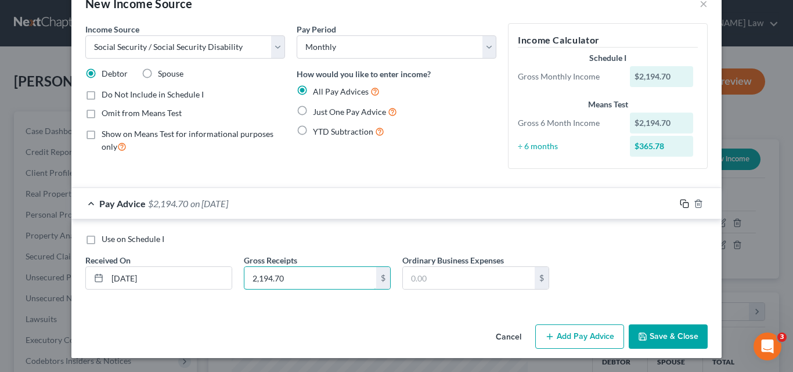
type input "2,194.70"
click at [683, 203] on rect "button" at bounding box center [685, 205] width 5 height 5
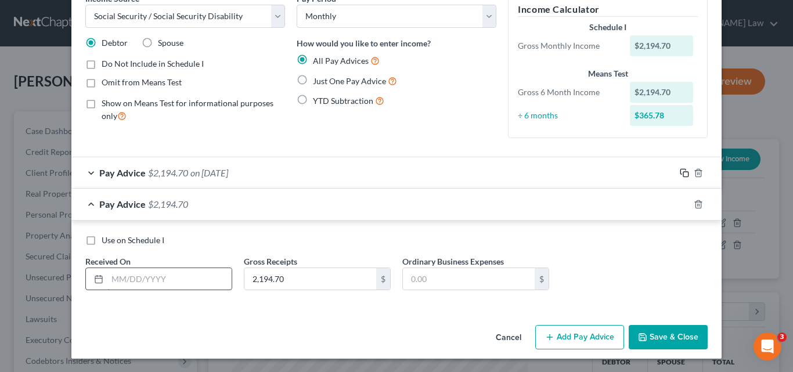
scroll to position [62, 0]
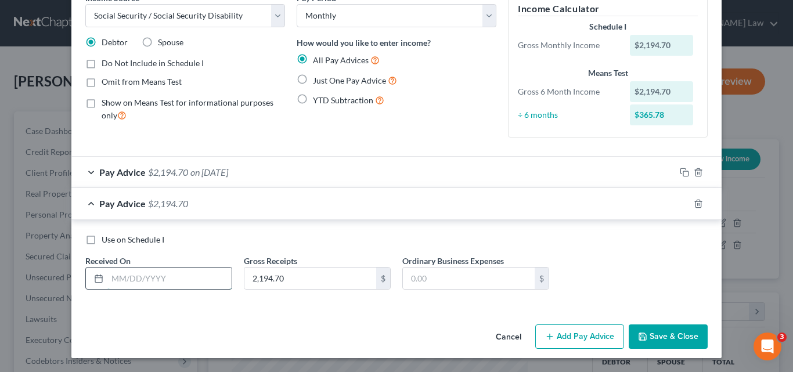
click at [119, 279] on input "text" at bounding box center [169, 279] width 124 height 22
type input "5/21/25"
click at [683, 201] on icon "button" at bounding box center [684, 203] width 9 height 9
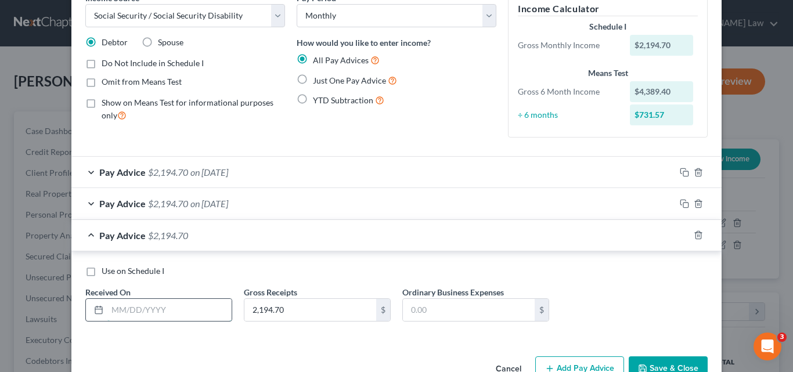
drag, startPoint x: 133, startPoint y: 308, endPoint x: 139, endPoint y: 307, distance: 5.9
click at [133, 308] on input "text" at bounding box center [169, 310] width 124 height 22
type input "4/16/25"
click at [662, 366] on button "Save & Close" at bounding box center [668, 368] width 79 height 24
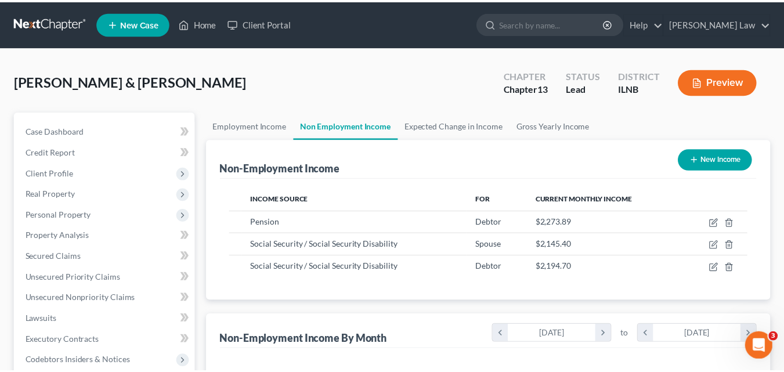
scroll to position [580409, 580301]
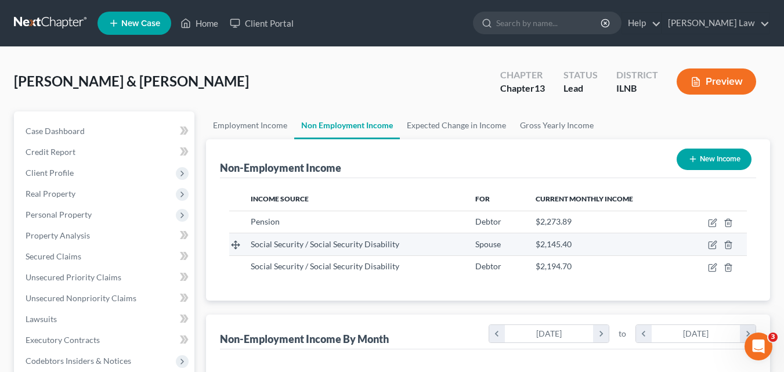
click at [363, 249] on span "Social Security / Social Security Disability" at bounding box center [325, 244] width 149 height 10
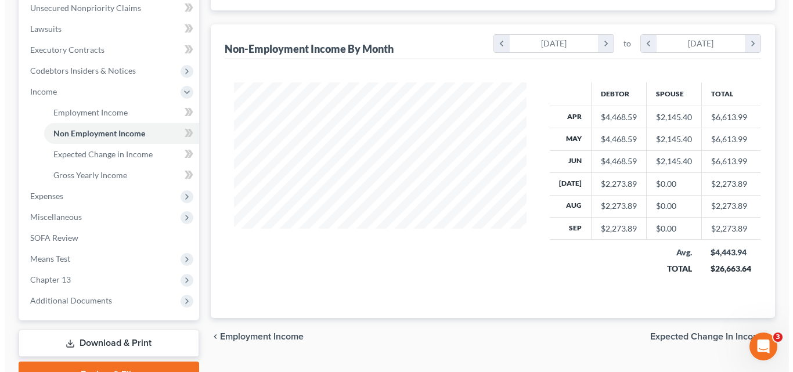
scroll to position [58, 0]
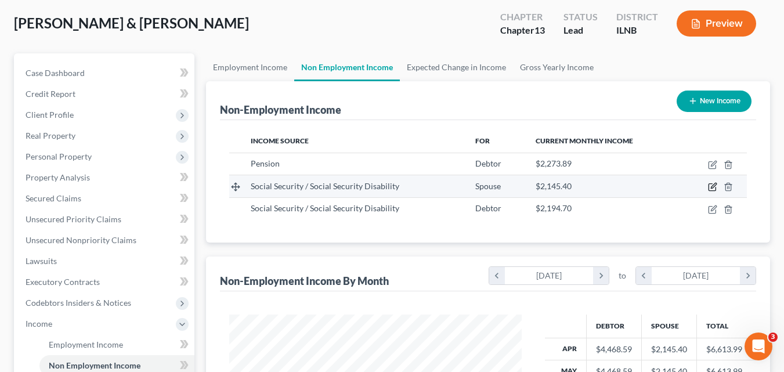
click at [714, 189] on icon "button" at bounding box center [712, 186] width 9 height 9
select select "4"
select select "0"
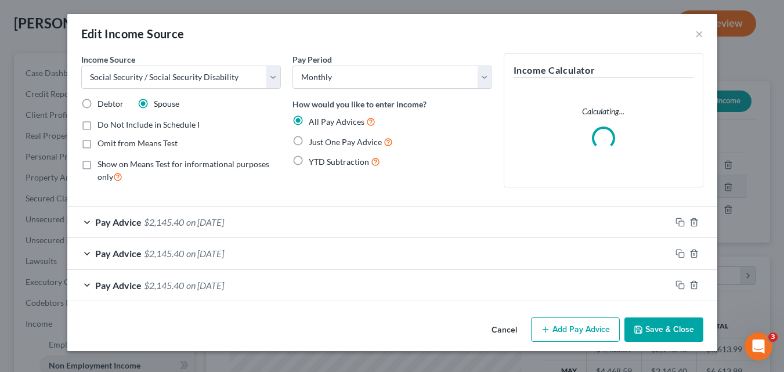
scroll to position [208, 320]
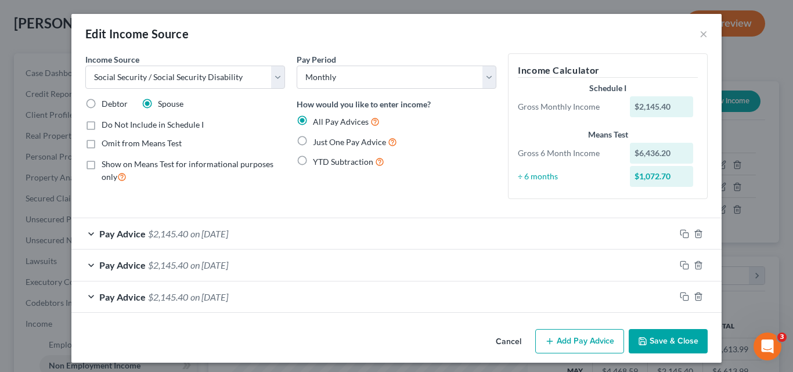
click at [660, 343] on button "Save & Close" at bounding box center [668, 341] width 79 height 24
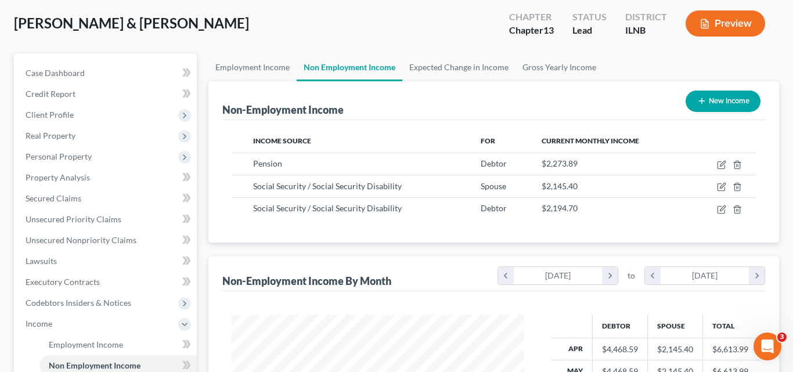
scroll to position [580409, 580301]
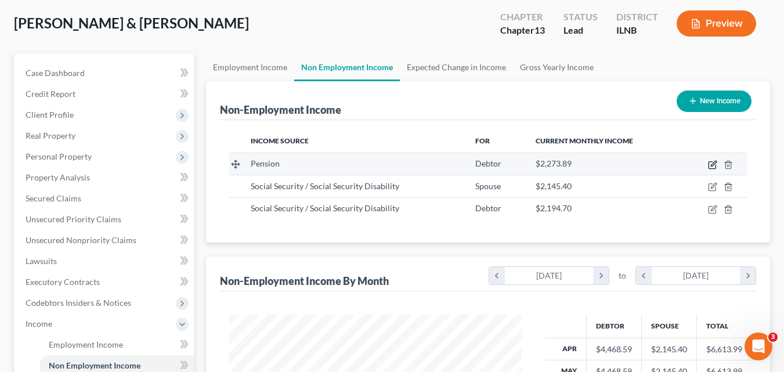
click at [710, 164] on icon "button" at bounding box center [712, 164] width 9 height 9
select select "2"
select select "0"
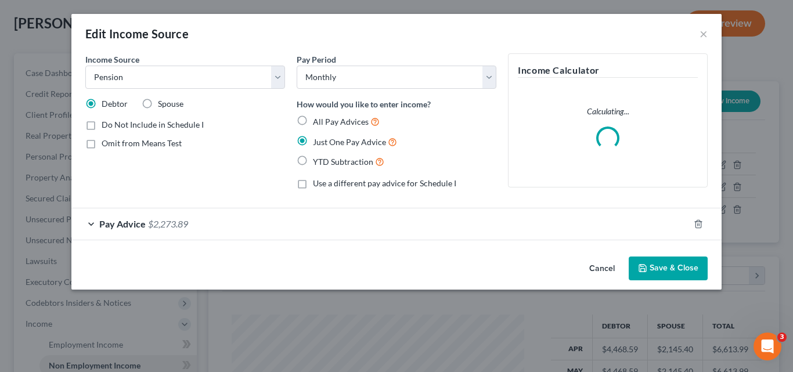
scroll to position [208, 320]
click at [313, 121] on label "All Pay Advices" at bounding box center [346, 121] width 67 height 13
click at [318, 121] on input "All Pay Advices" at bounding box center [322, 119] width 8 height 8
radio input "true"
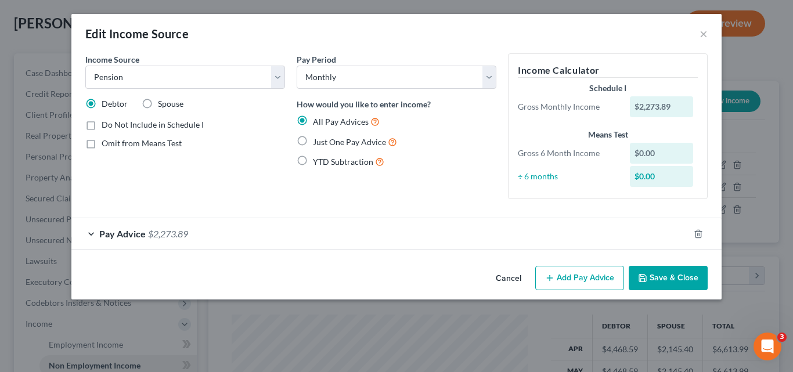
click at [93, 232] on div "Pay Advice $2,273.89" at bounding box center [380, 233] width 618 height 31
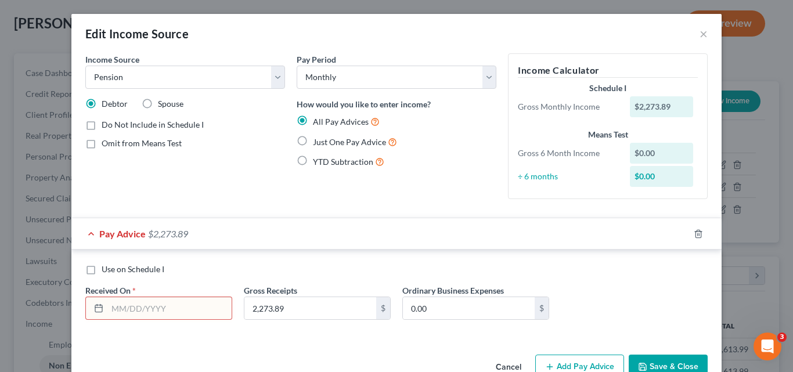
drag, startPoint x: 128, startPoint y: 309, endPoint x: 140, endPoint y: 309, distance: 11.6
click at [128, 309] on input "text" at bounding box center [169, 308] width 124 height 22
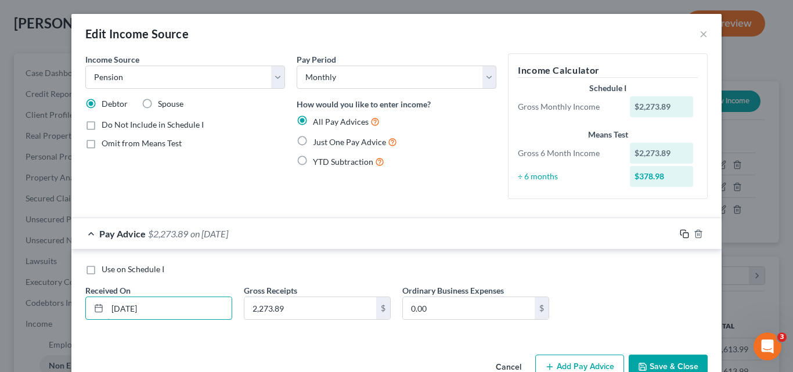
type input "7/31/25"
click at [680, 232] on icon "button" at bounding box center [684, 233] width 9 height 9
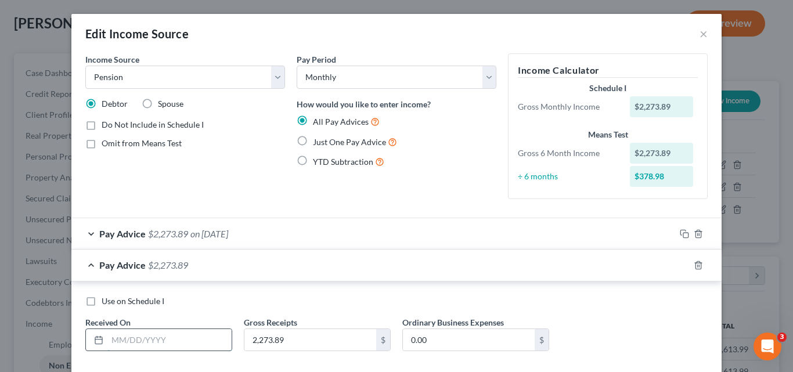
click at [115, 341] on input "text" at bounding box center [169, 340] width 124 height 22
type input "7/15/25"
click at [682, 265] on icon "button" at bounding box center [684, 265] width 9 height 9
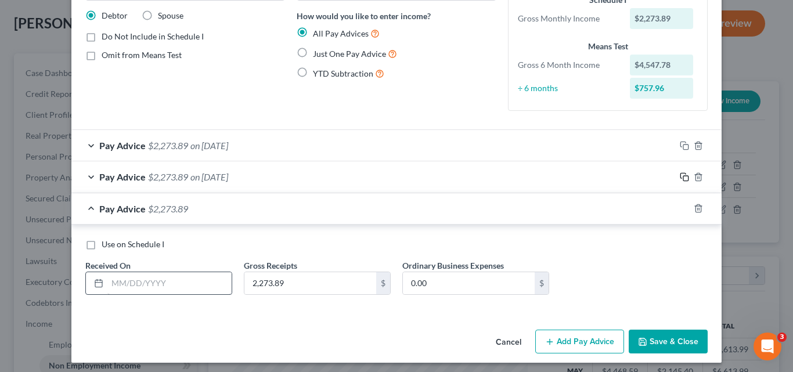
scroll to position [93, 0]
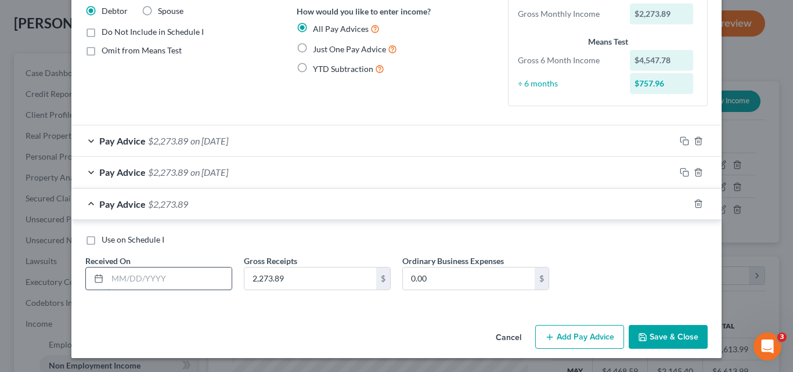
click at [121, 280] on input "text" at bounding box center [169, 279] width 124 height 22
type input "6/30/25"
click at [684, 200] on icon "button" at bounding box center [684, 203] width 9 height 9
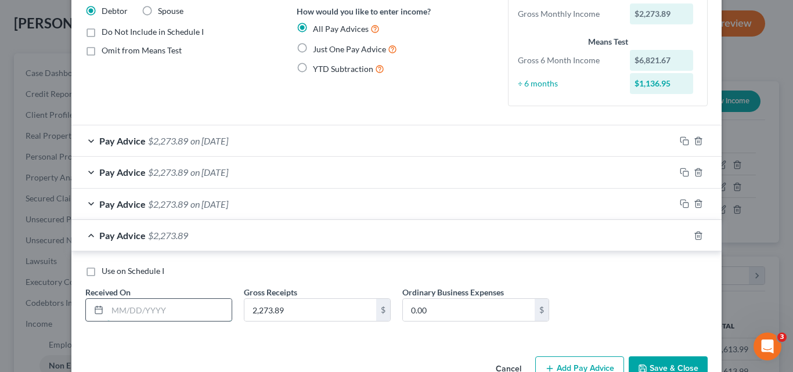
click at [134, 313] on input "text" at bounding box center [169, 310] width 124 height 22
type input "6/13/25"
drag, startPoint x: 680, startPoint y: 234, endPoint x: 670, endPoint y: 235, distance: 9.9
click at [670, 235] on div "Pay Advice $2,273.89 on 06/13/2025" at bounding box center [396, 235] width 650 height 31
drag, startPoint x: 160, startPoint y: 316, endPoint x: 0, endPoint y: 316, distance: 159.7
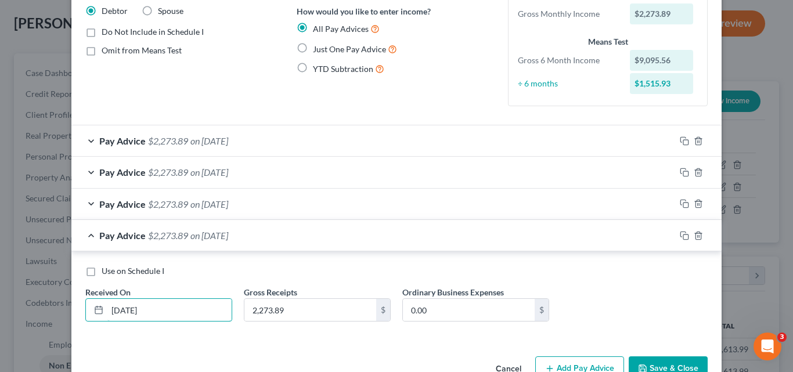
click at [0, 316] on div "Edit Income Source × Income Source * Select Unemployment Disability (from emplo…" at bounding box center [396, 186] width 793 height 372
type input "5/30/25"
click at [683, 235] on rect "button" at bounding box center [685, 237] width 5 height 5
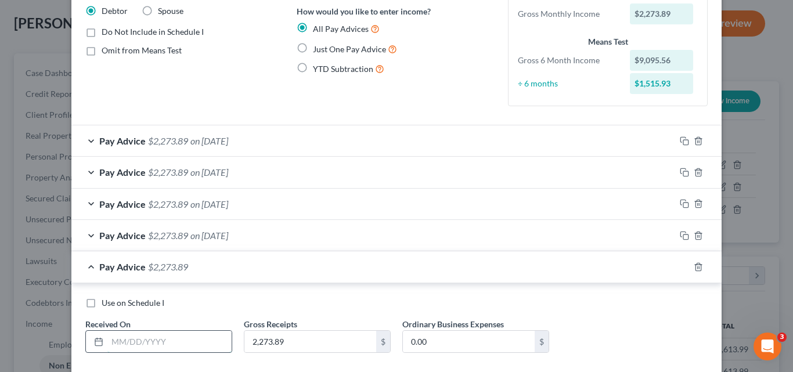
click at [141, 344] on input "text" at bounding box center [169, 342] width 124 height 22
type input "5/15/25"
click at [683, 268] on rect "button" at bounding box center [685, 268] width 5 height 5
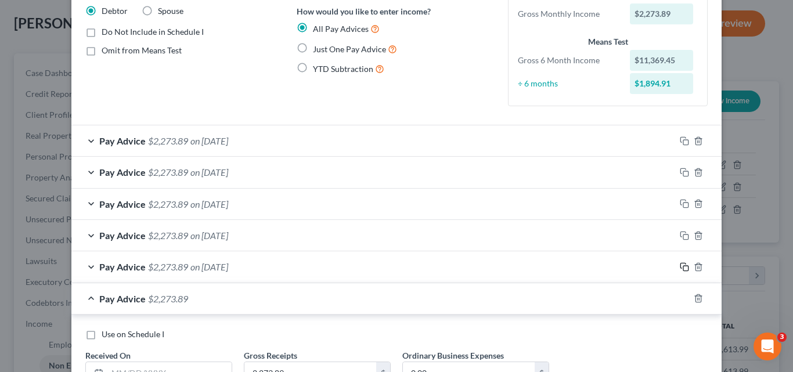
scroll to position [151, 0]
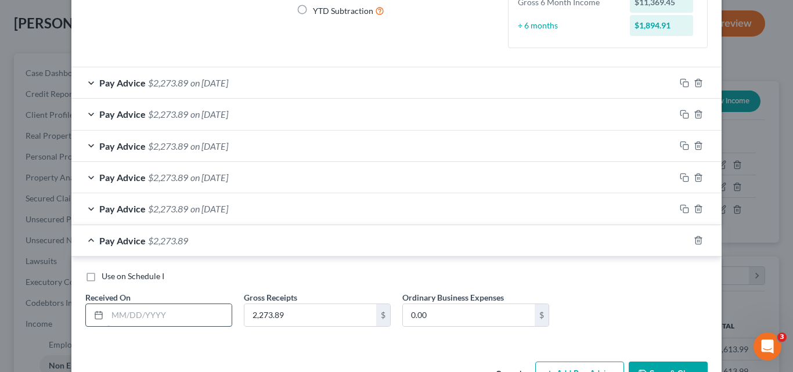
click at [119, 317] on input "text" at bounding box center [169, 315] width 124 height 22
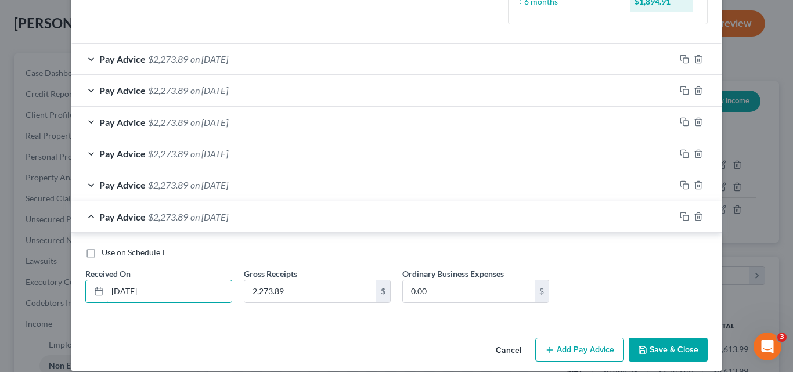
scroll to position [188, 0]
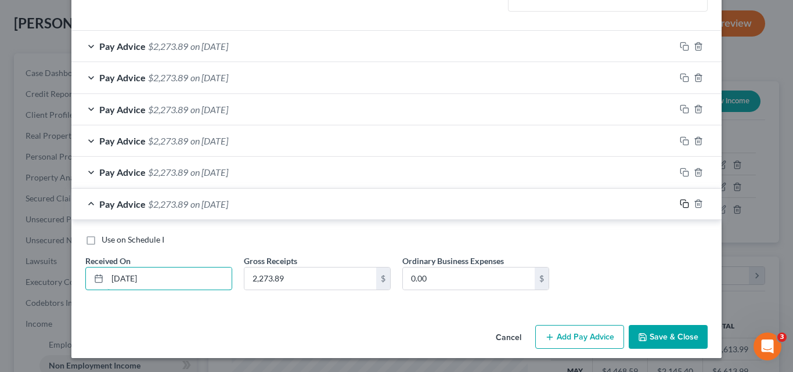
type input "4/30/25"
click at [680, 202] on icon "button" at bounding box center [684, 203] width 9 height 9
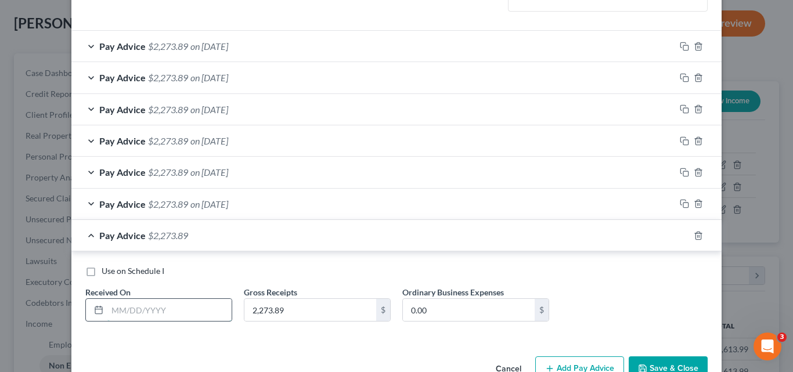
click at [164, 314] on input "text" at bounding box center [169, 310] width 124 height 22
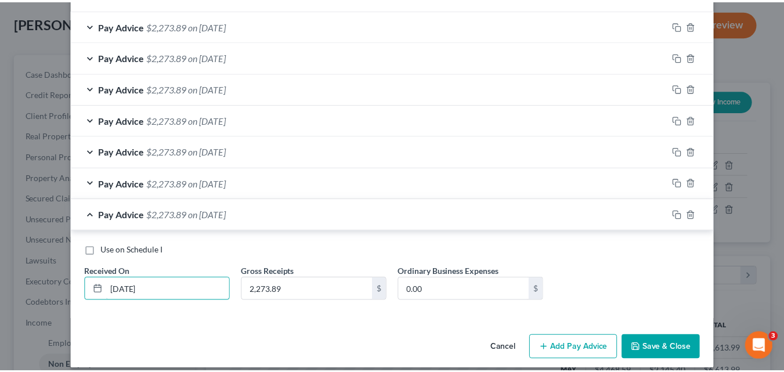
scroll to position [219, 0]
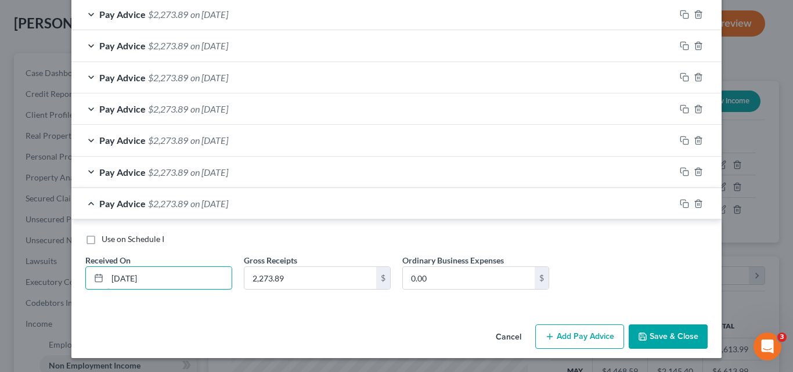
type input "4/15/25"
click at [660, 340] on button "Save & Close" at bounding box center [668, 337] width 79 height 24
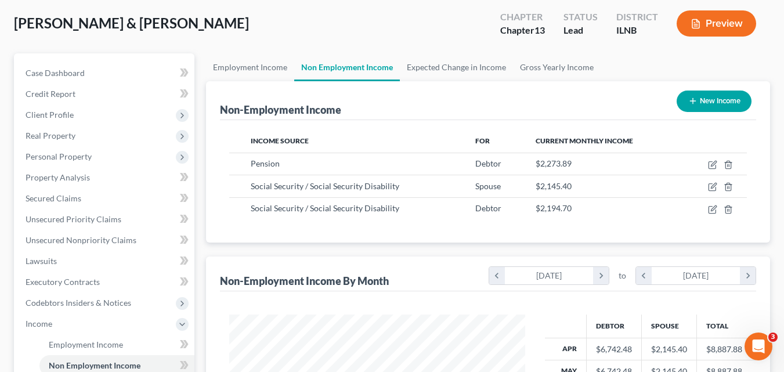
scroll to position [580409, 580301]
click at [248, 70] on link "Employment Income" at bounding box center [250, 67] width 88 height 28
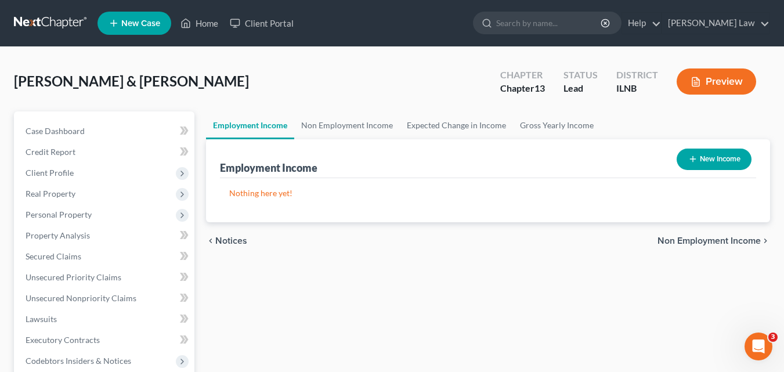
click at [730, 157] on button "New Income" at bounding box center [714, 159] width 75 height 21
select select "0"
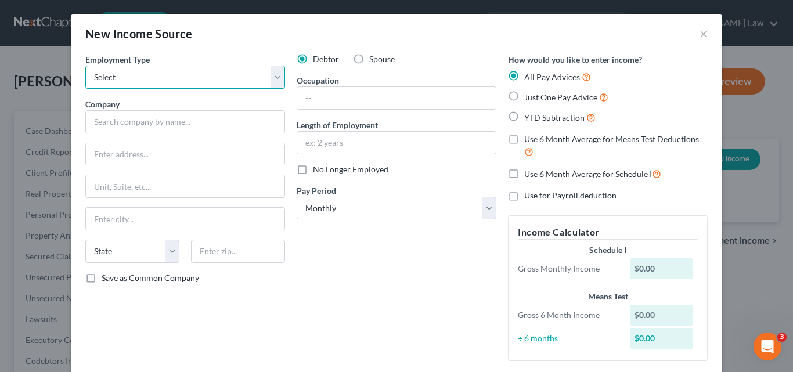
click at [273, 77] on select "Select Full or Part Time Employment Self Employment" at bounding box center [185, 77] width 200 height 23
select select "0"
click at [85, 66] on select "Select Full or Part Time Employment Self Employment" at bounding box center [185, 77] width 200 height 23
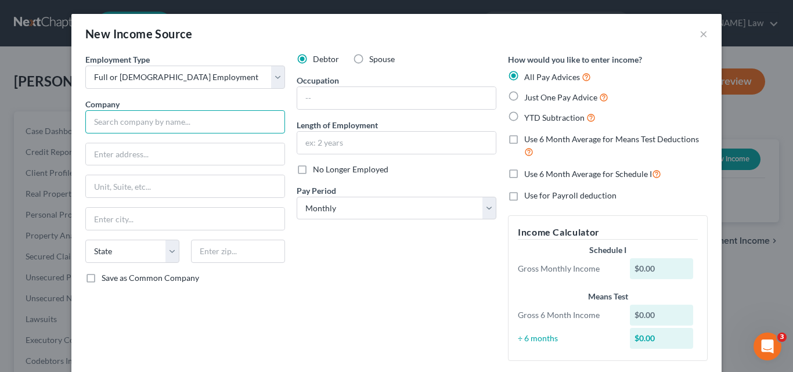
click at [128, 120] on input "text" at bounding box center [185, 121] width 200 height 23
type input "HyVee"
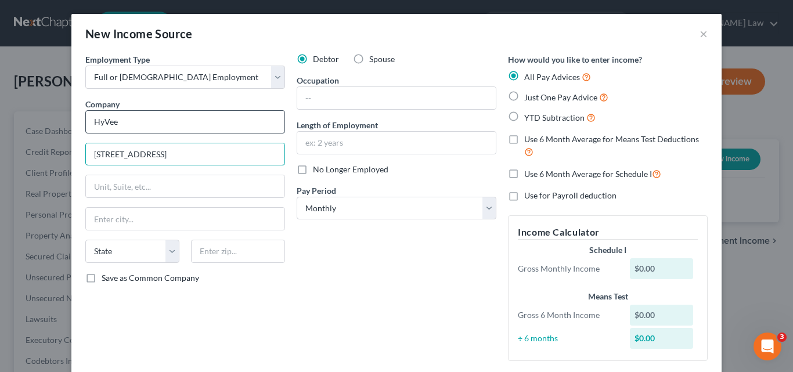
type input "2700 DeKalb Ave."
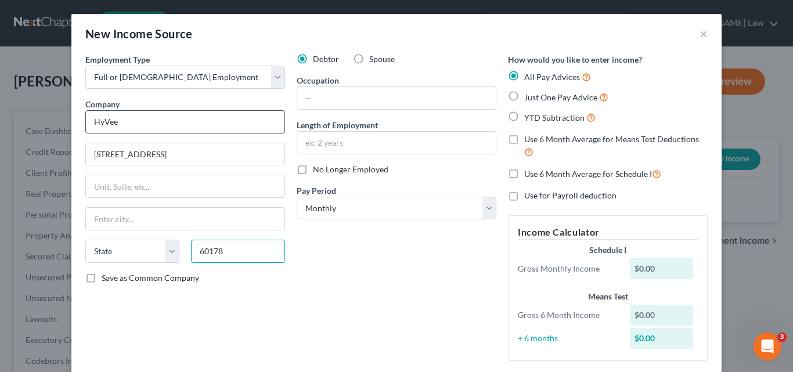
type input "60178"
type input "Sycamore"
select select "14"
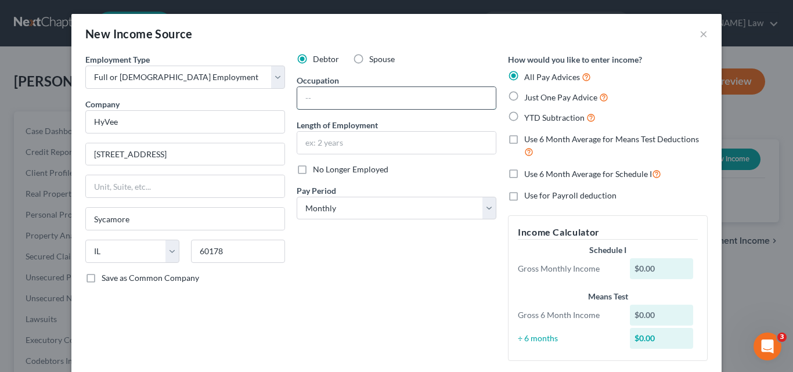
click at [321, 101] on input "text" at bounding box center [396, 98] width 199 height 22
type input "Delivery Driver"
click at [330, 142] on input "text" at bounding box center [396, 143] width 199 height 22
click at [332, 139] on input "text" at bounding box center [396, 143] width 199 height 22
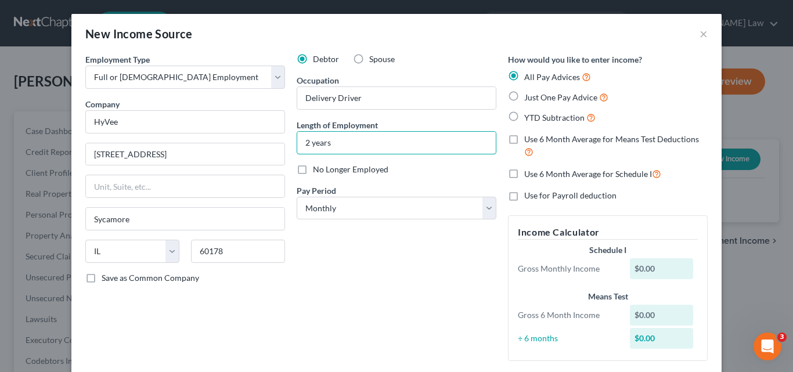
type input "2 years"
click at [391, 285] on div "Debtor Spouse Occupation Delivery Driver Length of Employment 2 years No Longer…" at bounding box center [396, 211] width 211 height 317
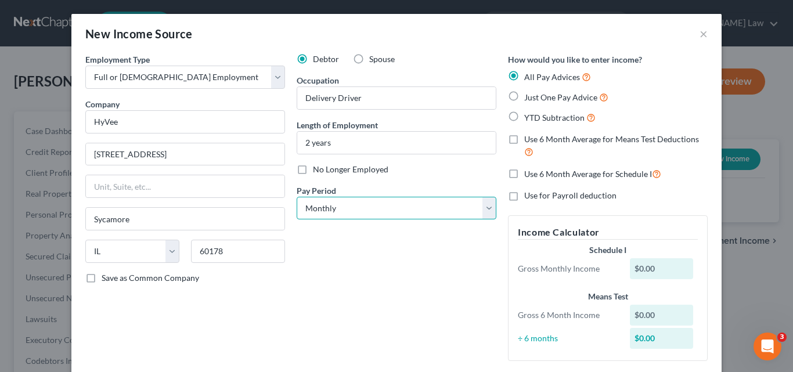
click at [477, 204] on select "Select Monthly Twice Monthly Every Other Week Weekly" at bounding box center [397, 208] width 200 height 23
select select "3"
click at [297, 197] on select "Select Monthly Twice Monthly Every Other Week Weekly" at bounding box center [397, 208] width 200 height 23
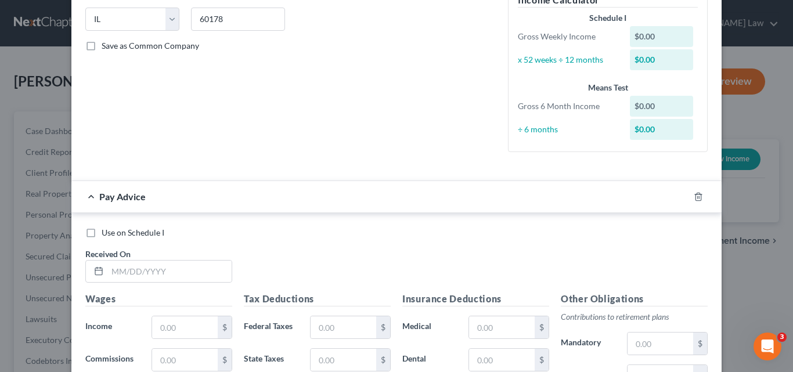
scroll to position [290, 0]
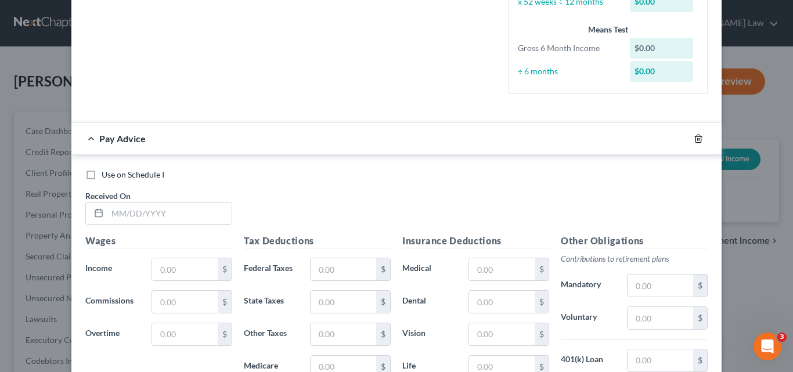
click at [696, 138] on icon "button" at bounding box center [698, 138] width 9 height 9
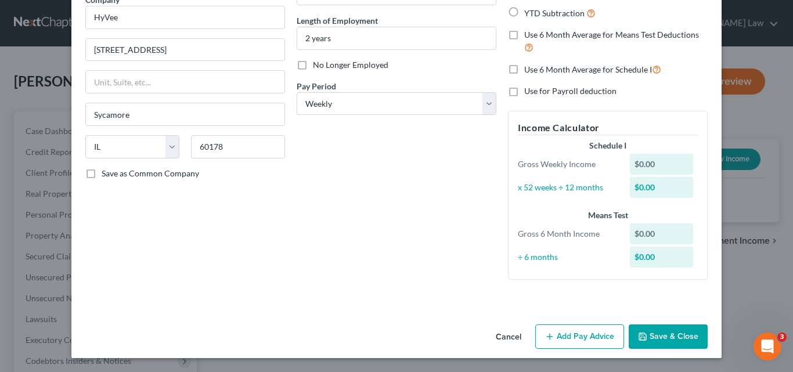
scroll to position [105, 0]
click at [648, 341] on button "Save & Close" at bounding box center [668, 337] width 79 height 24
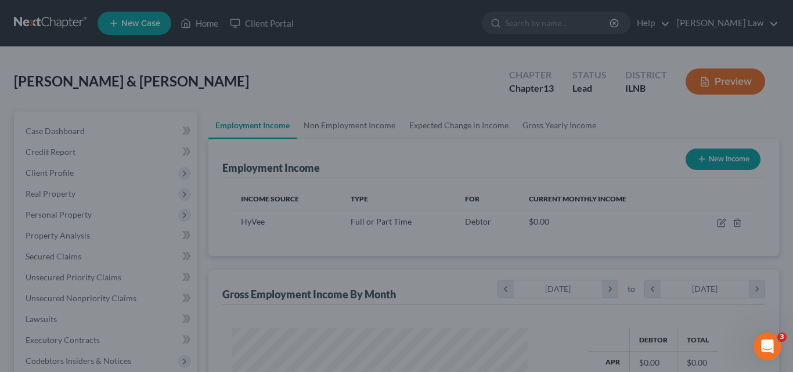
scroll to position [208, 316]
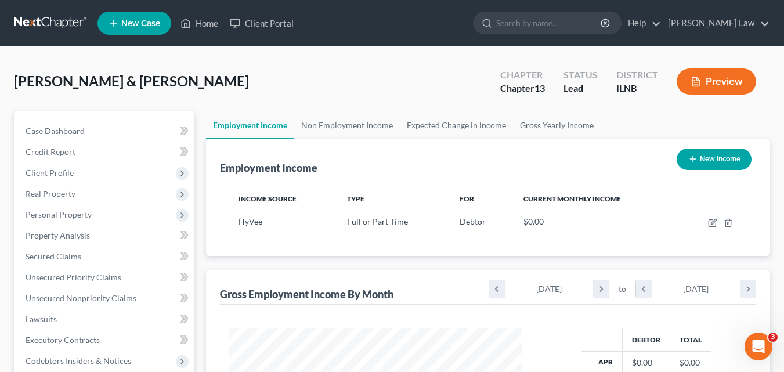
click at [721, 159] on button "New Income" at bounding box center [714, 159] width 75 height 21
select select "0"
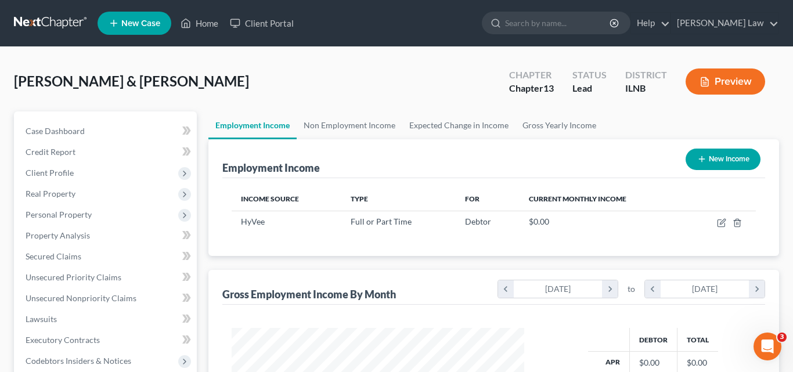
scroll to position [208, 320]
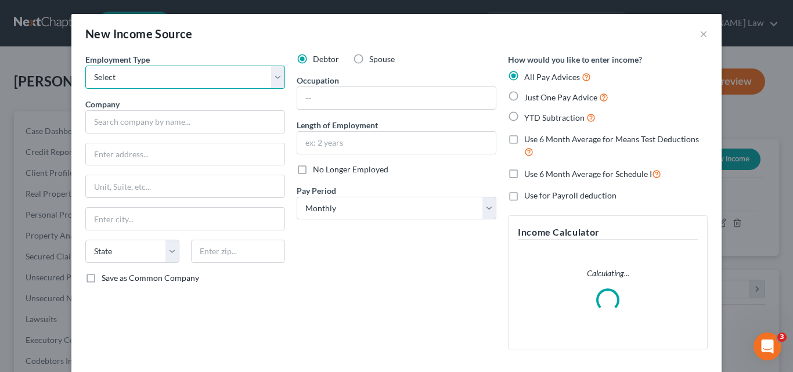
click at [153, 76] on select "Select Full or Part Time Employment Self Employment" at bounding box center [185, 77] width 200 height 23
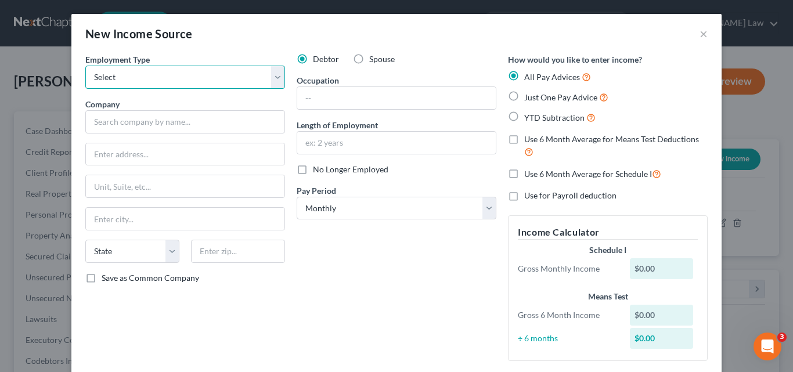
select select "0"
click at [85, 66] on select "Select Full or Part Time Employment Self Employment" at bounding box center [185, 77] width 200 height 23
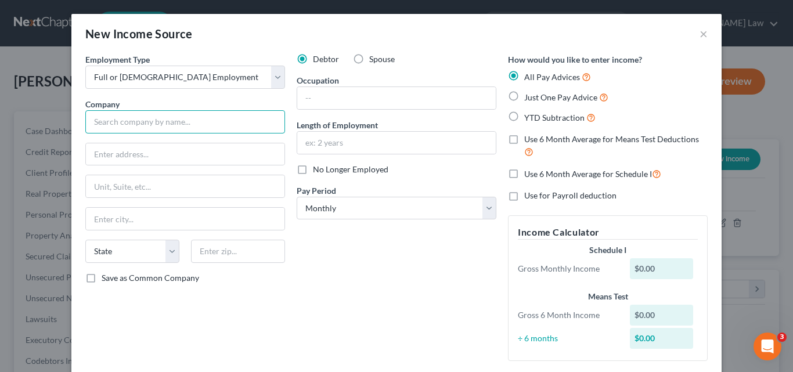
click at [128, 120] on input "text" at bounding box center [185, 121] width 200 height 23
type input "Medical Outsourcing Solutions"
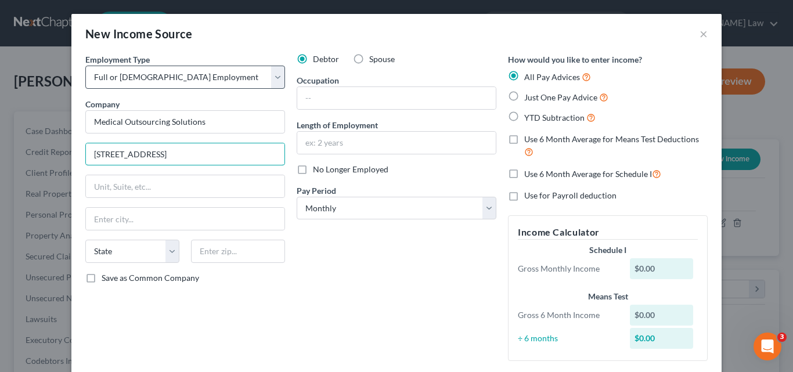
type input "1735 DeKalb Ave."
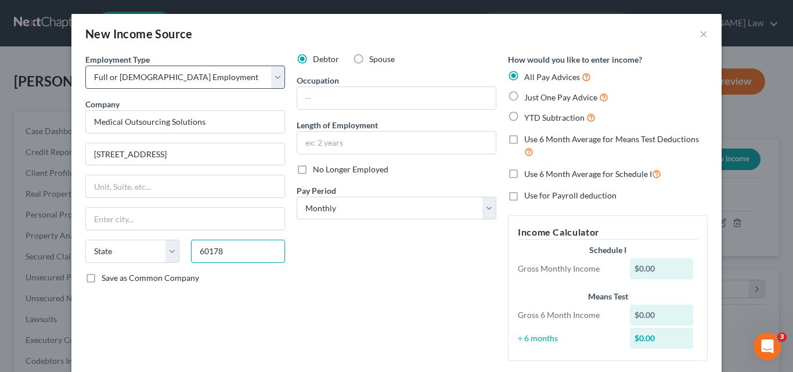
type input "60178"
type input "Sycamore"
select select "14"
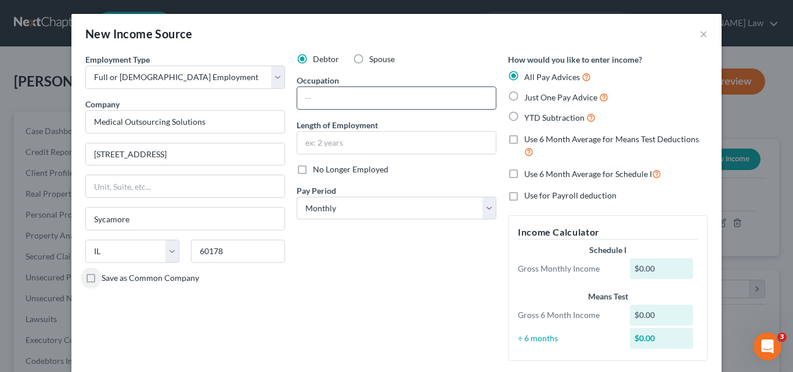
click at [311, 94] on input "text" at bounding box center [396, 98] width 199 height 22
type input "Songrapher"
click at [369, 57] on label "Spouse" at bounding box center [382, 59] width 26 height 12
click at [374, 57] on input "Spouse" at bounding box center [378, 57] width 8 height 8
radio input "true"
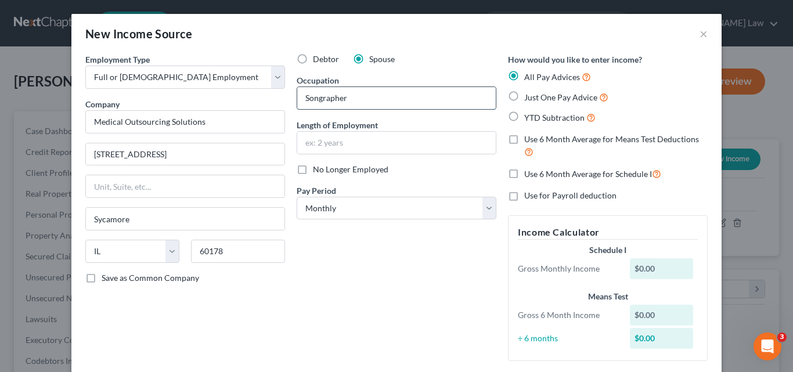
click at [314, 99] on input "Songrapher" at bounding box center [396, 98] width 199 height 22
type input "Sonographer"
click at [364, 143] on input "text" at bounding box center [396, 143] width 199 height 22
type input "5 years"
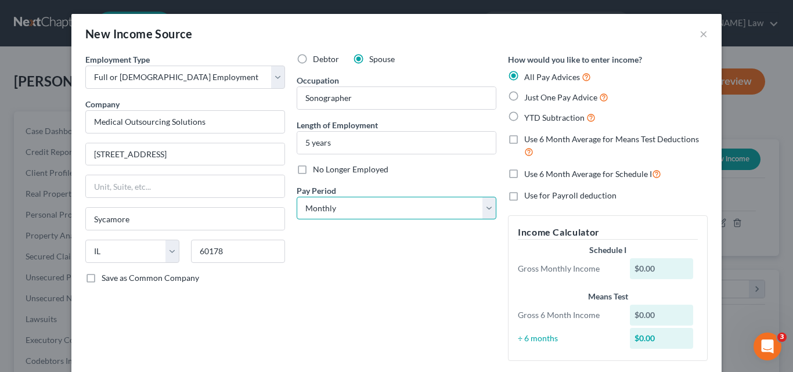
click at [354, 208] on select "Select Monthly Twice Monthly Every Other Week Weekly" at bounding box center [397, 208] width 200 height 23
select select "1"
click at [297, 197] on select "Select Monthly Twice Monthly Every Other Week Weekly" at bounding box center [397, 208] width 200 height 23
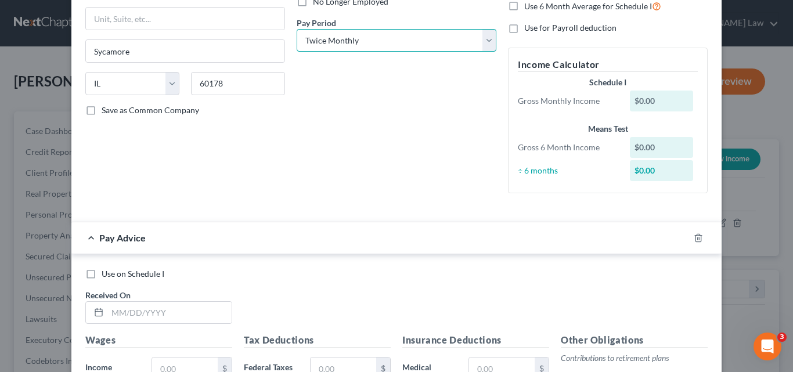
scroll to position [174, 0]
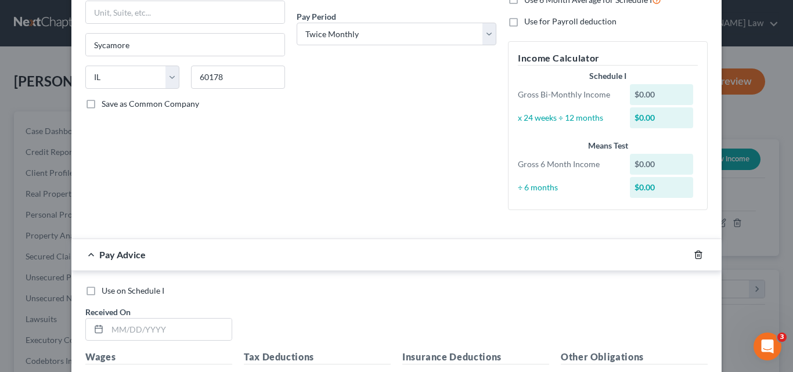
click at [694, 255] on icon "button" at bounding box center [698, 254] width 9 height 9
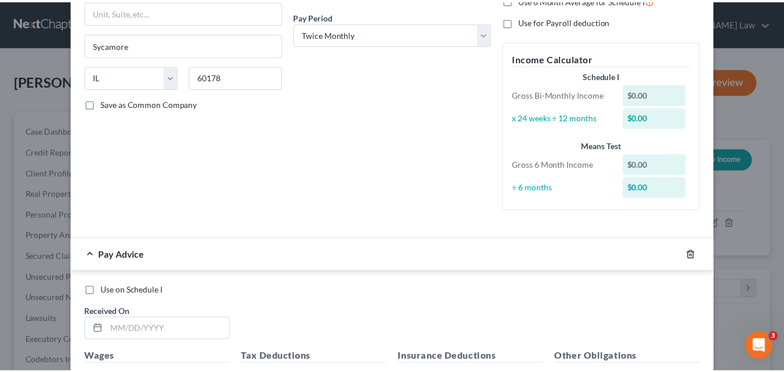
scroll to position [105, 0]
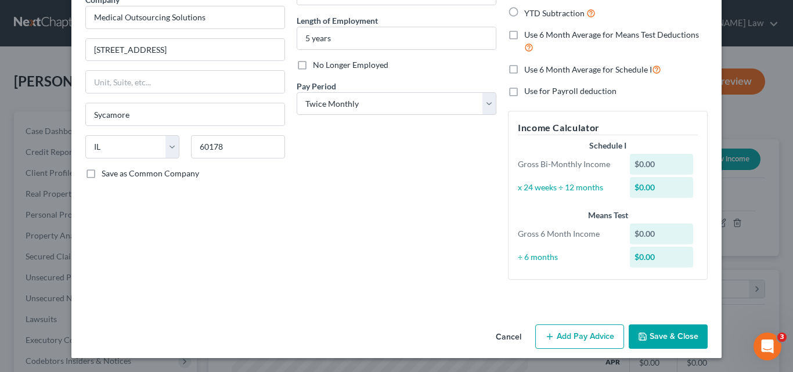
click at [672, 337] on button "Save & Close" at bounding box center [668, 337] width 79 height 24
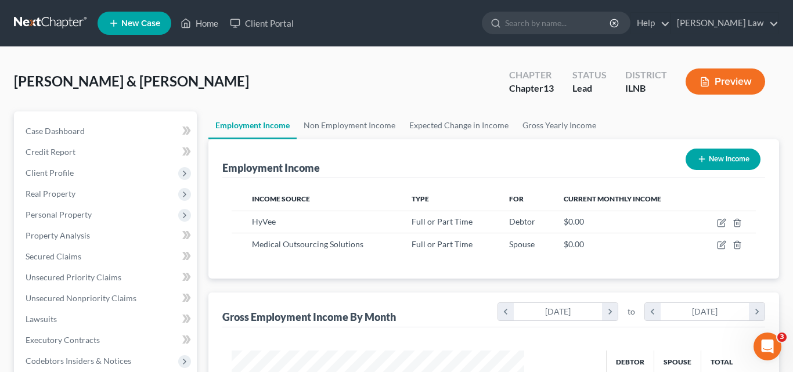
scroll to position [580409, 580301]
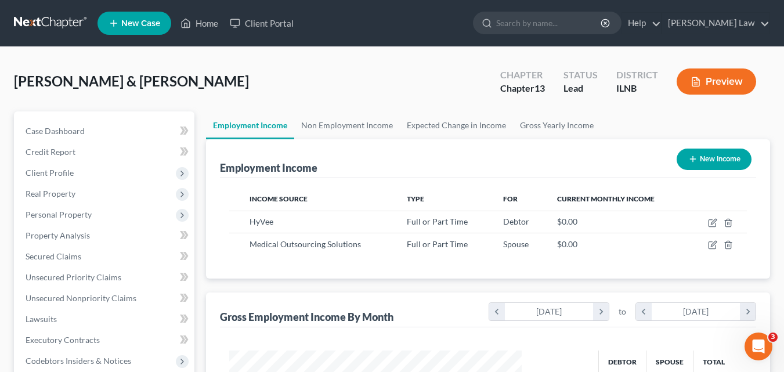
click at [717, 160] on button "New Income" at bounding box center [714, 159] width 75 height 21
select select "0"
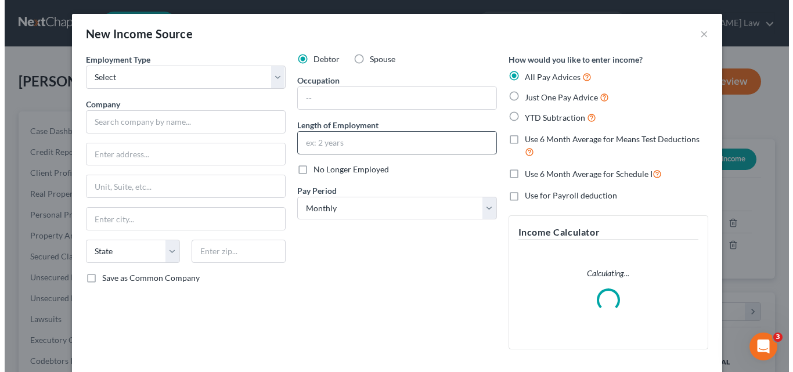
scroll to position [208, 320]
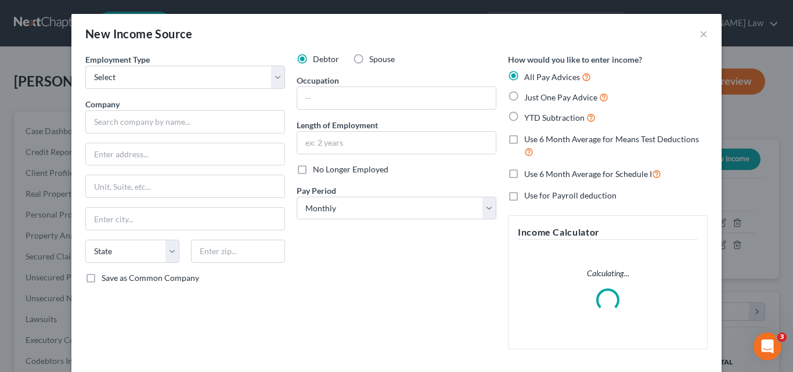
click at [369, 59] on label "Spouse" at bounding box center [382, 59] width 26 height 12
click at [374, 59] on input "Spouse" at bounding box center [378, 57] width 8 height 8
radio input "true"
click at [171, 79] on select "Select Full or Part Time Employment Self Employment" at bounding box center [185, 77] width 200 height 23
select select "0"
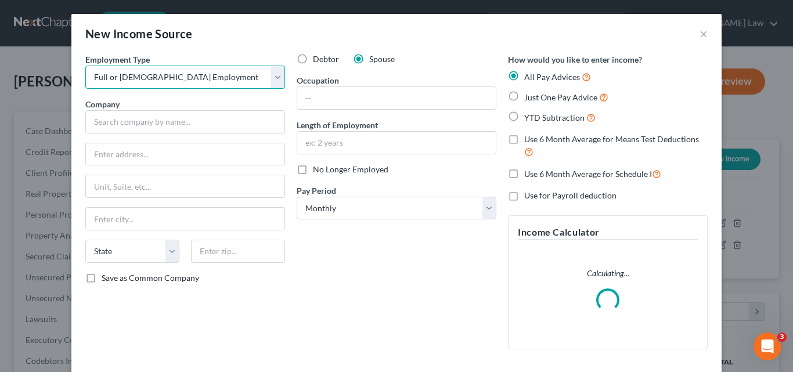
click at [85, 66] on select "Select Full or Part Time Employment Self Employment" at bounding box center [185, 77] width 200 height 23
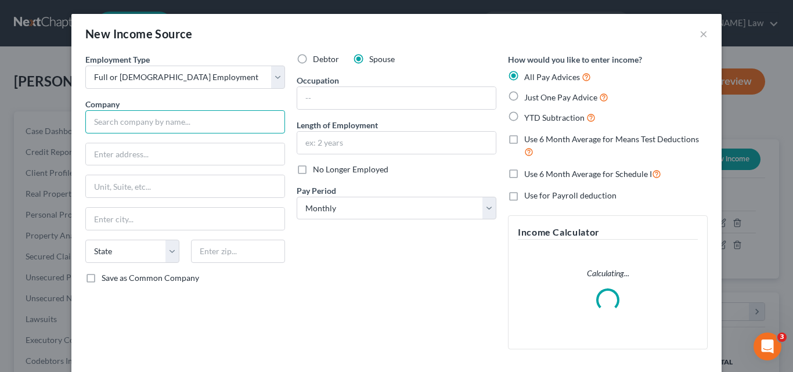
click at [136, 121] on input "text" at bounding box center [185, 121] width 200 height 23
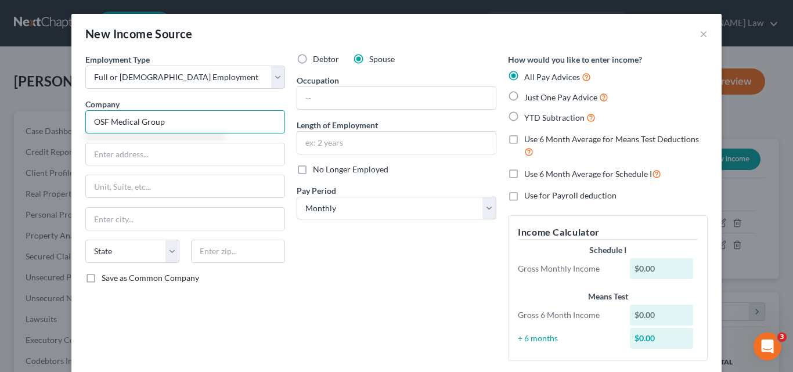
type input "OSF Medical Group"
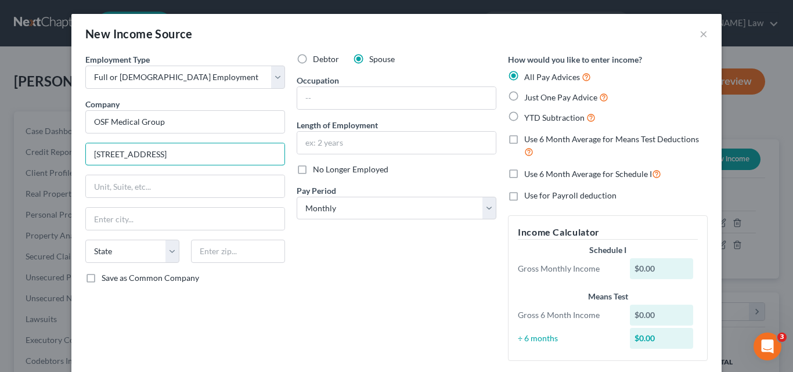
type input "954 W State Street"
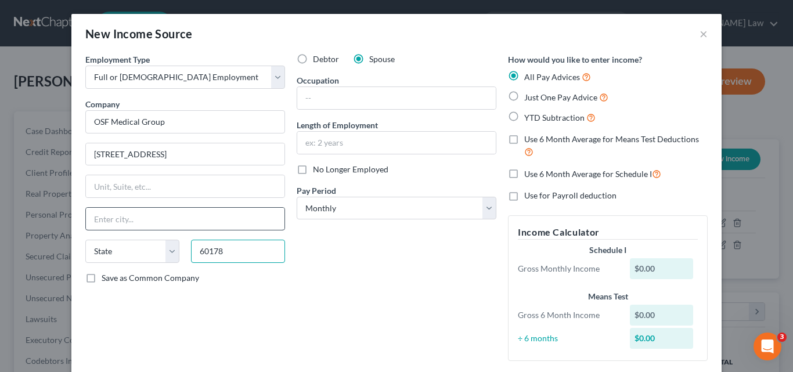
type input "60178"
click at [184, 221] on input "text" at bounding box center [185, 219] width 199 height 22
type input "Sycamore"
select select "14"
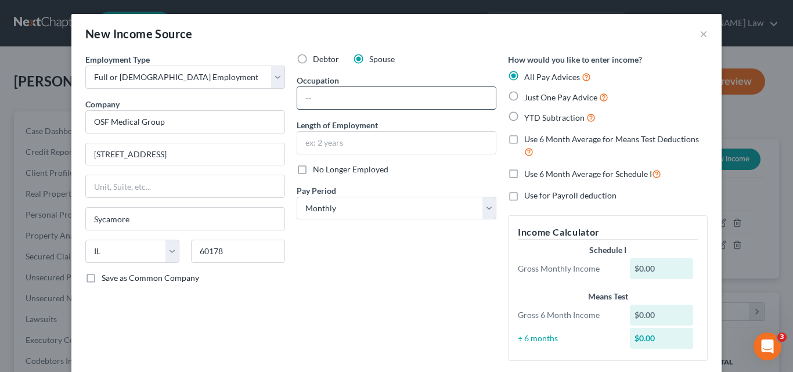
click at [318, 97] on input "text" at bounding box center [396, 98] width 199 height 22
type input "Office Assistant"
click at [347, 141] on input "text" at bounding box center [396, 143] width 199 height 22
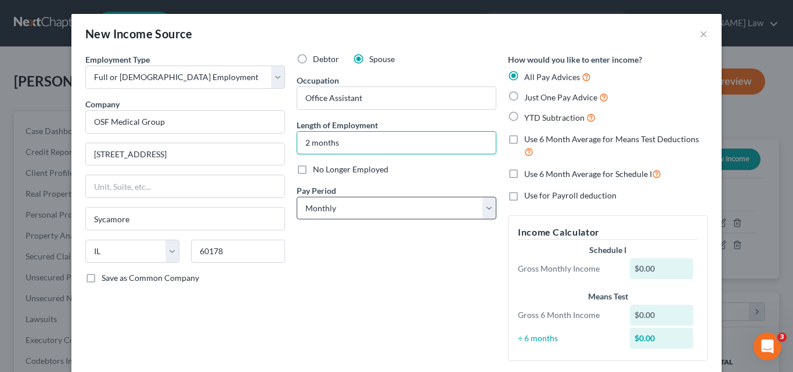
type input "2 months"
click at [355, 210] on select "Select Monthly Twice Monthly Every Other Week Weekly" at bounding box center [397, 208] width 200 height 23
select select "2"
click at [297, 197] on select "Select Monthly Twice Monthly Every Other Week Weekly" at bounding box center [397, 208] width 200 height 23
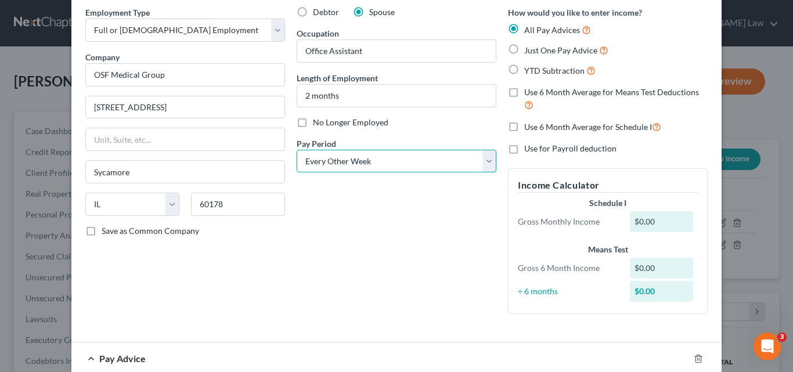
scroll to position [116, 0]
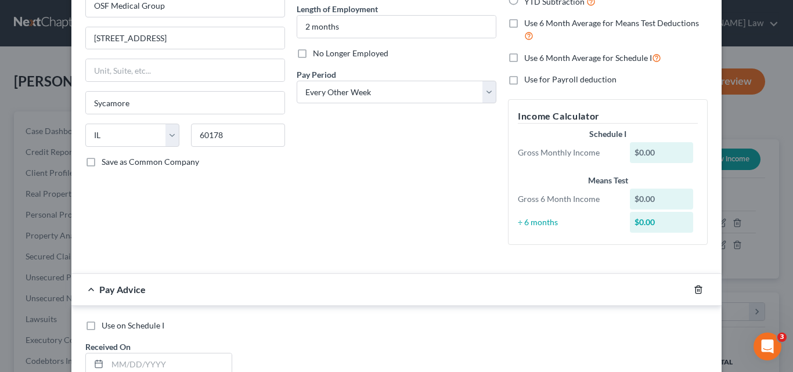
click at [696, 291] on icon "button" at bounding box center [698, 290] width 5 height 8
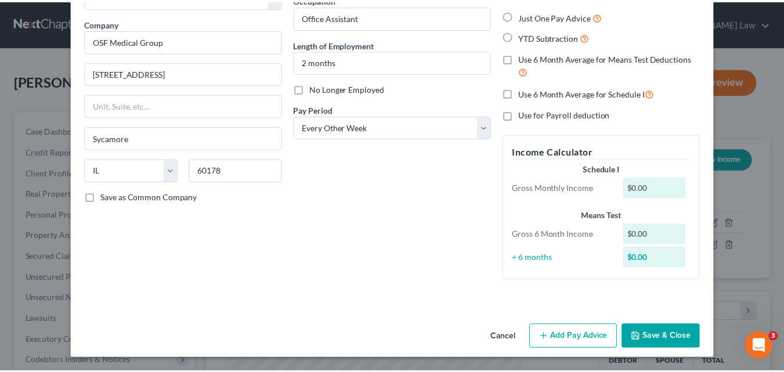
scroll to position [81, 0]
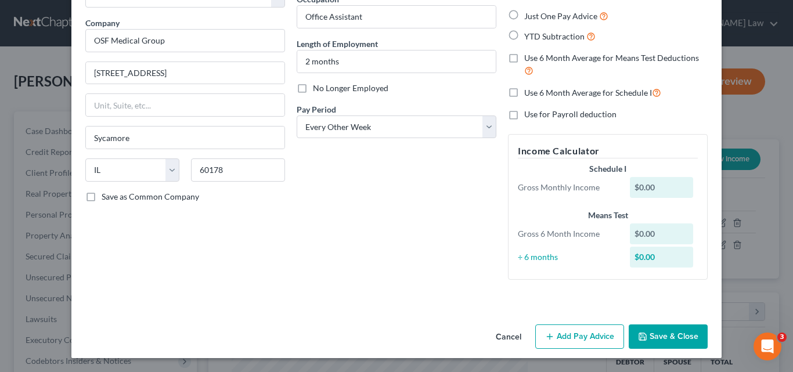
click at [678, 336] on button "Save & Close" at bounding box center [668, 337] width 79 height 24
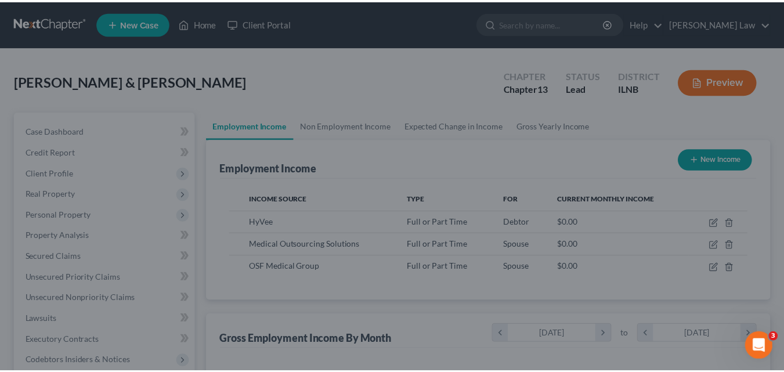
scroll to position [580409, 580301]
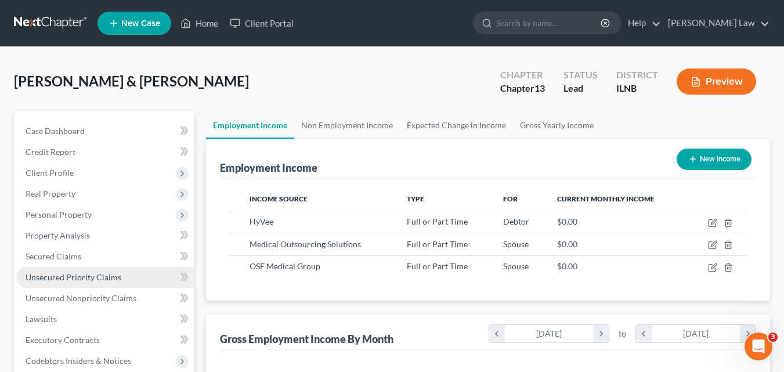
click at [61, 275] on span "Unsecured Priority Claims" at bounding box center [74, 277] width 96 height 10
